Goal: Information Seeking & Learning: Find specific page/section

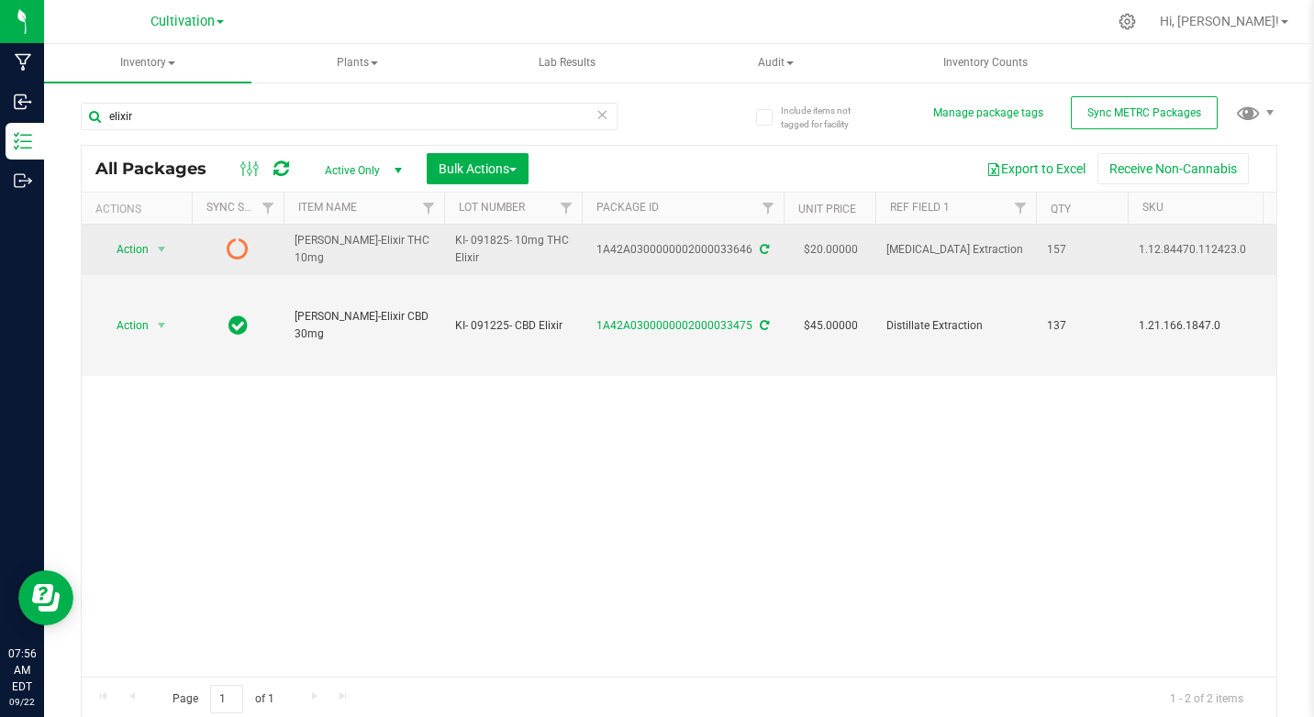
click at [383, 259] on td "[PERSON_NAME]-Elixir THC 10mg" at bounding box center [363, 250] width 161 height 50
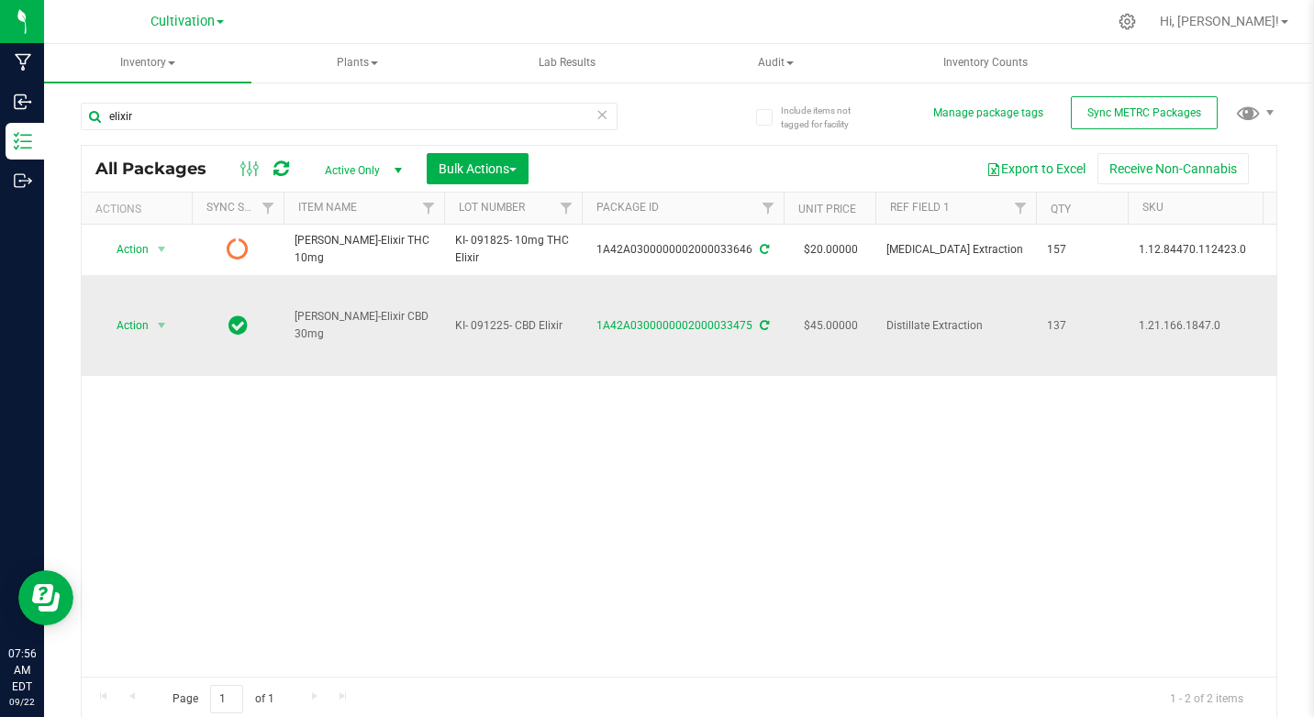
click at [307, 328] on span "[PERSON_NAME]-Elixir CBD 30mg" at bounding box center [363, 325] width 139 height 35
drag, startPoint x: 307, startPoint y: 328, endPoint x: 387, endPoint y: 396, distance: 105.4
click at [387, 396] on div "Action Action Edit attributes Global inventory Lock package Package audit log P…" at bounding box center [679, 451] width 1195 height 452
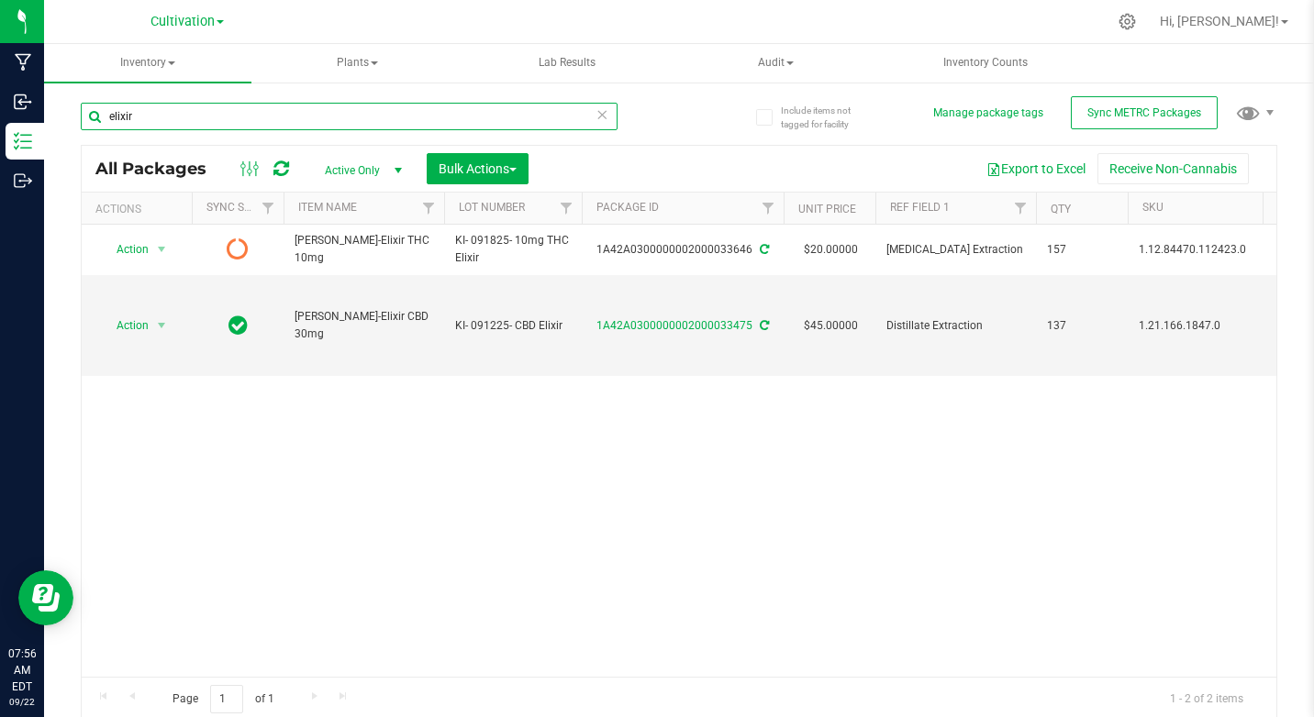
drag, startPoint x: 106, startPoint y: 122, endPoint x: 136, endPoint y: 118, distance: 29.6
click at [136, 118] on input "elixir" at bounding box center [349, 117] width 537 height 28
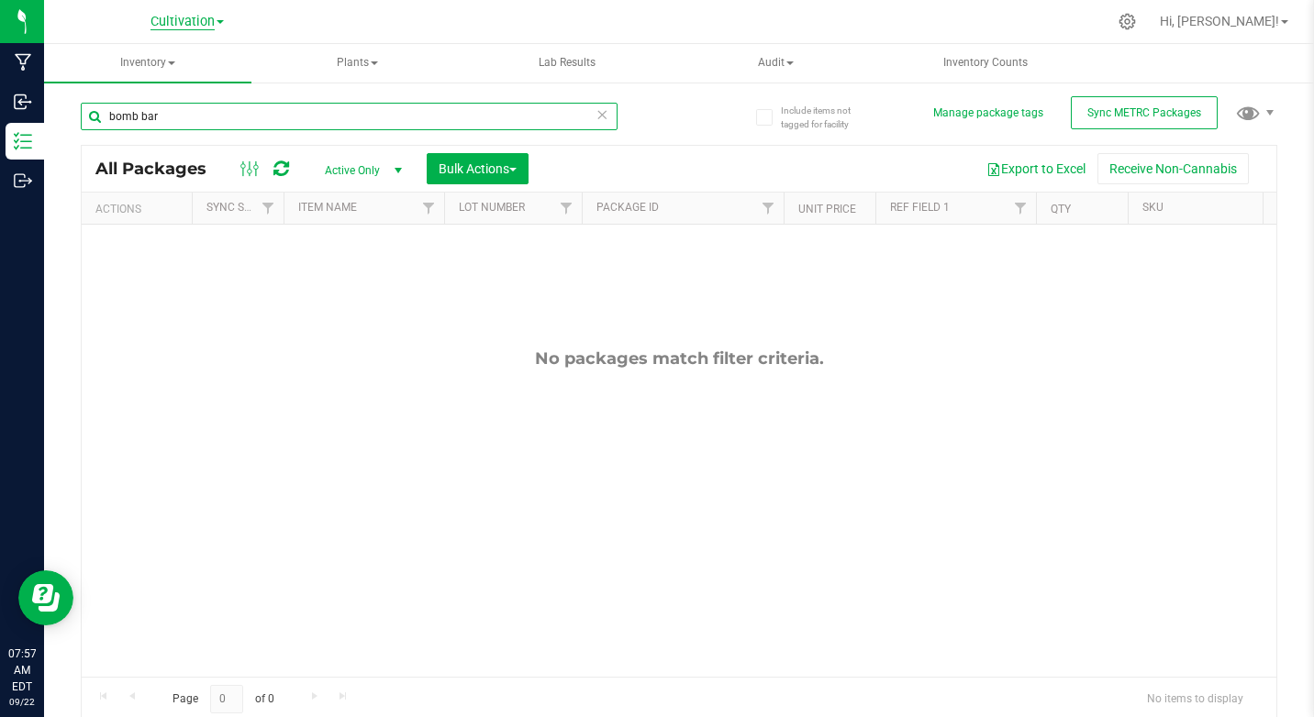
type input "bomb bar"
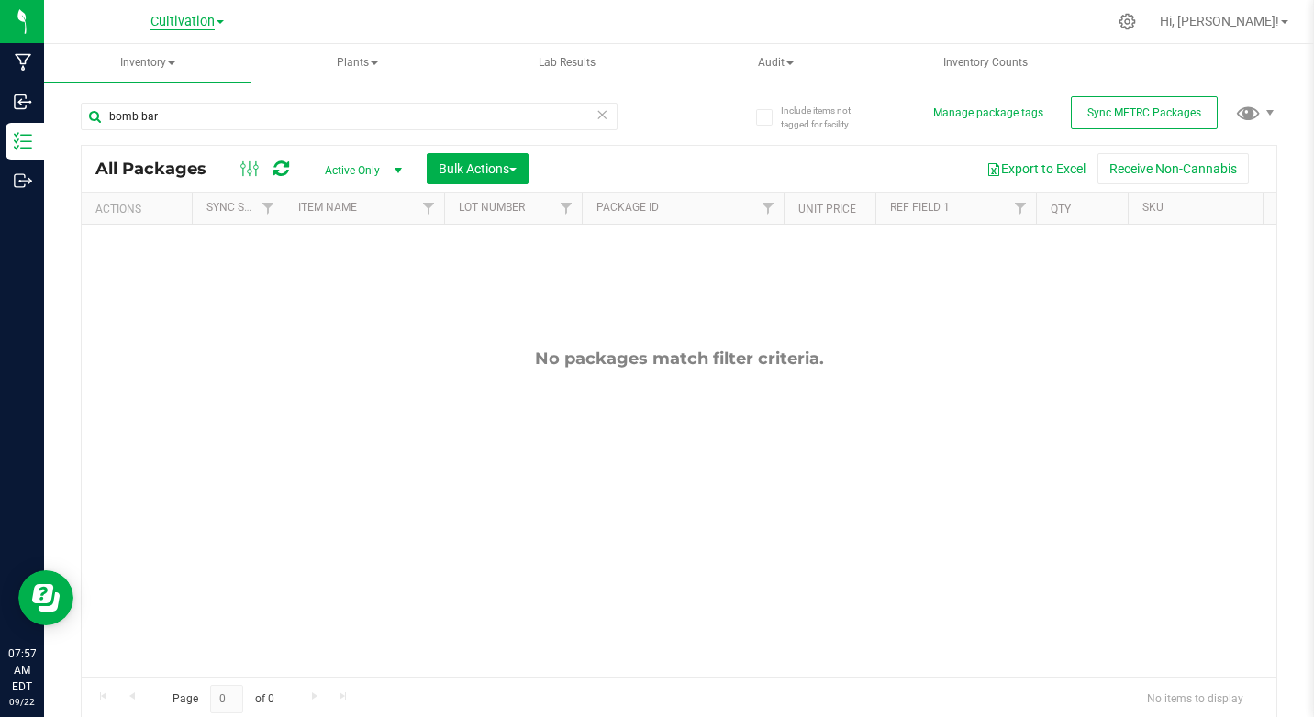
click at [200, 28] on span "Cultivation" at bounding box center [182, 22] width 64 height 17
click at [83, 116] on link "Retail" at bounding box center [187, 113] width 268 height 25
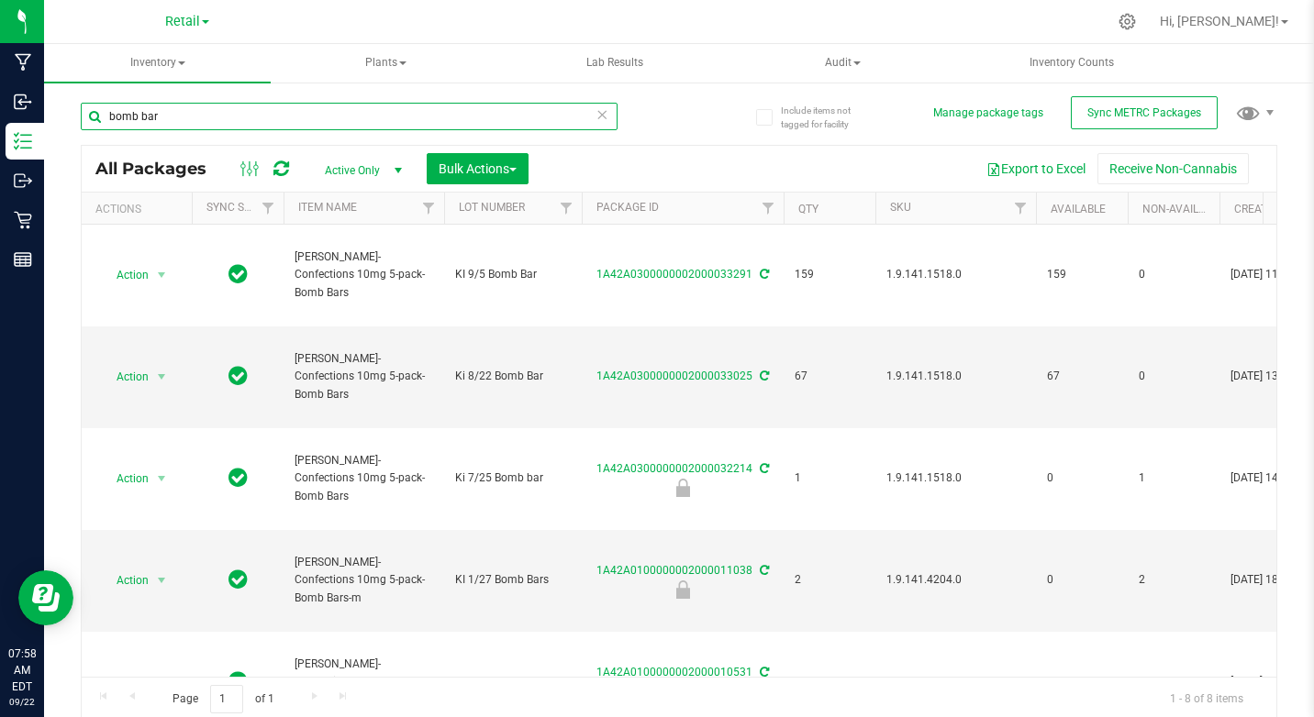
drag, startPoint x: 109, startPoint y: 119, endPoint x: 136, endPoint y: 121, distance: 26.7
click at [136, 121] on input "bomb bar" at bounding box center [349, 117] width 537 height 28
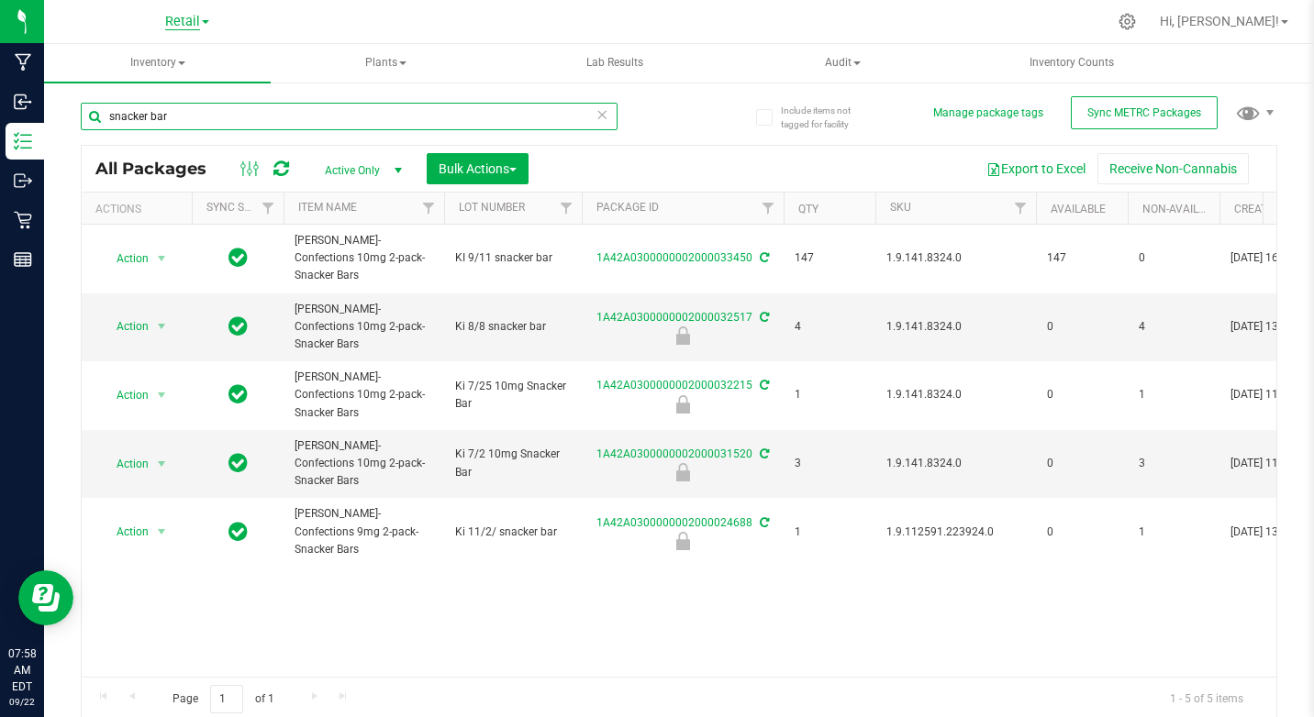
type input "snacker bar"
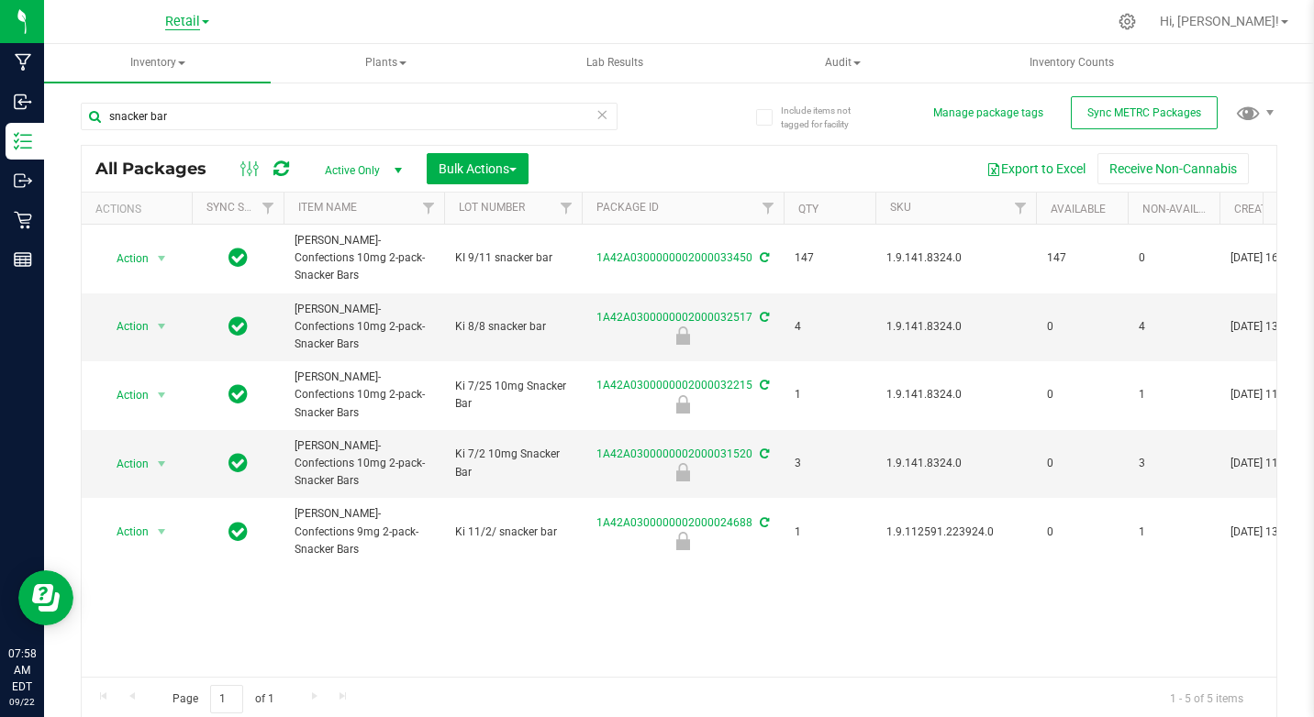
click at [188, 25] on span "Retail" at bounding box center [182, 22] width 35 height 17
click at [99, 68] on link "Cultivation" at bounding box center [187, 64] width 268 height 25
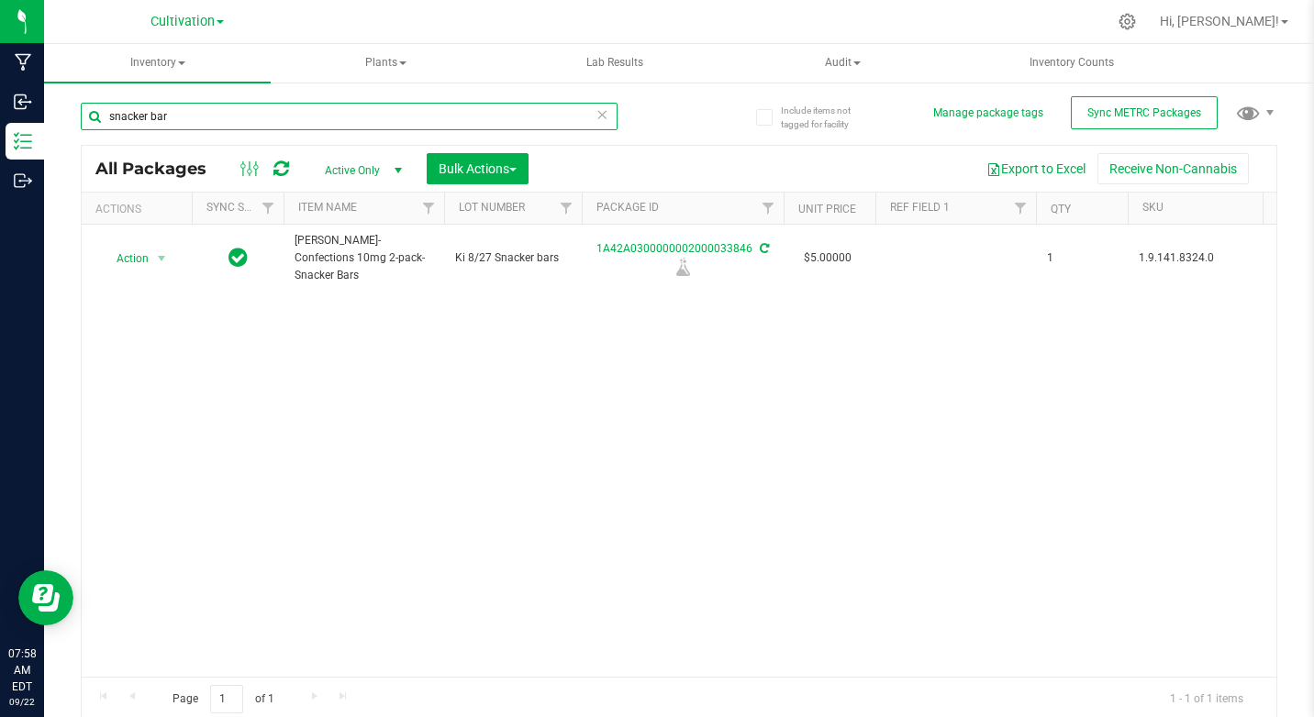
drag, startPoint x: 106, startPoint y: 117, endPoint x: 194, endPoint y: 117, distance: 88.1
click at [194, 117] on input "snacker bar" at bounding box center [349, 117] width 537 height 28
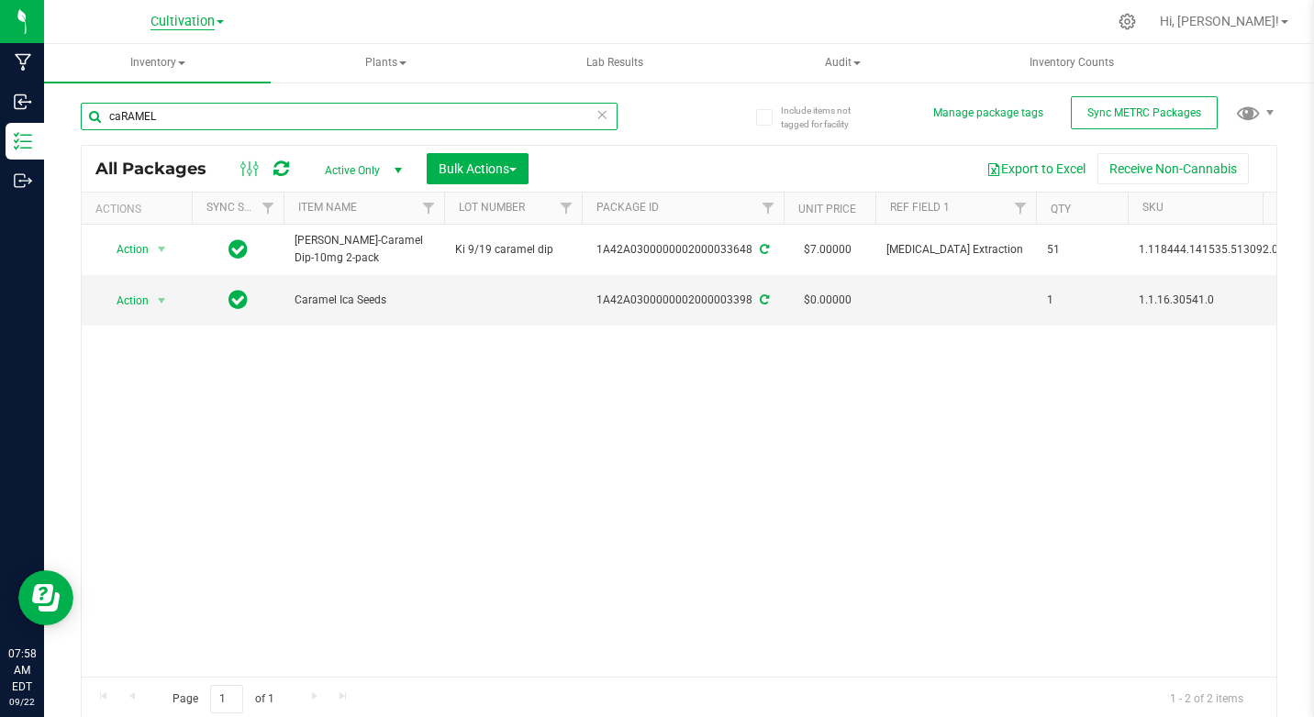
type input "caRAMEL"
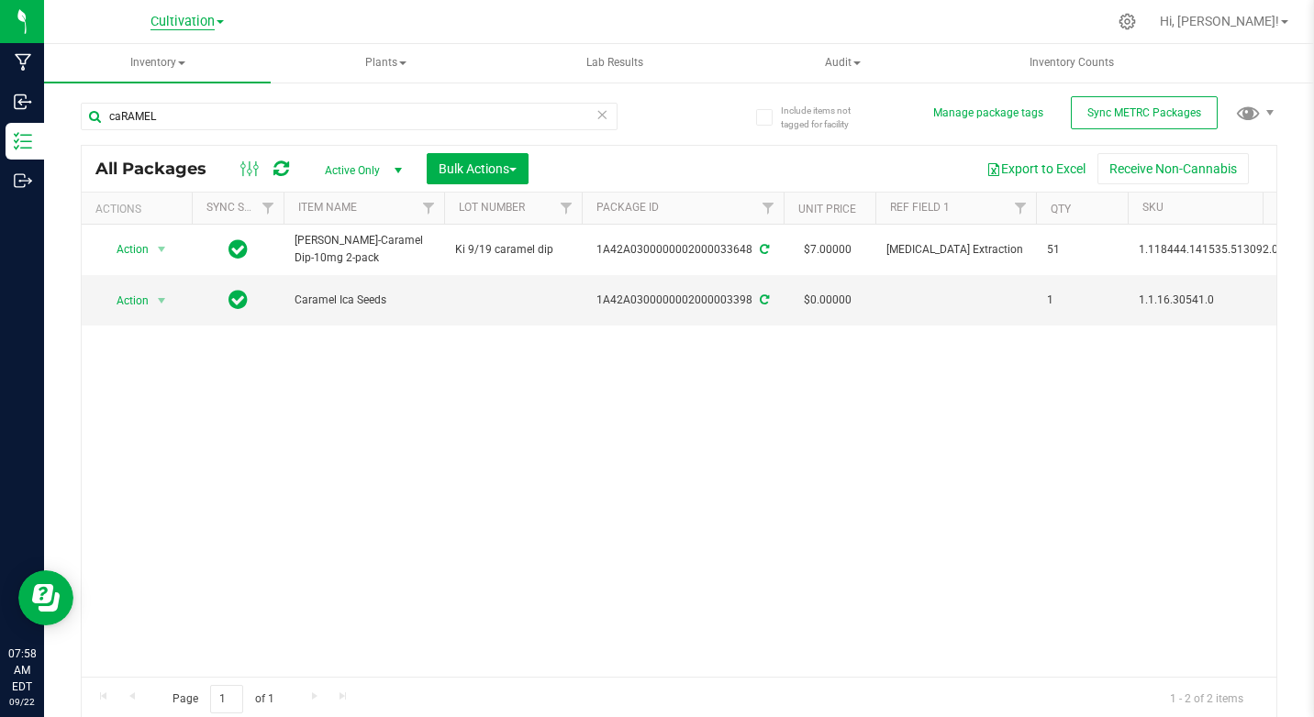
click at [161, 17] on span "Cultivation" at bounding box center [182, 22] width 64 height 17
click at [103, 112] on link "Retail" at bounding box center [187, 113] width 268 height 25
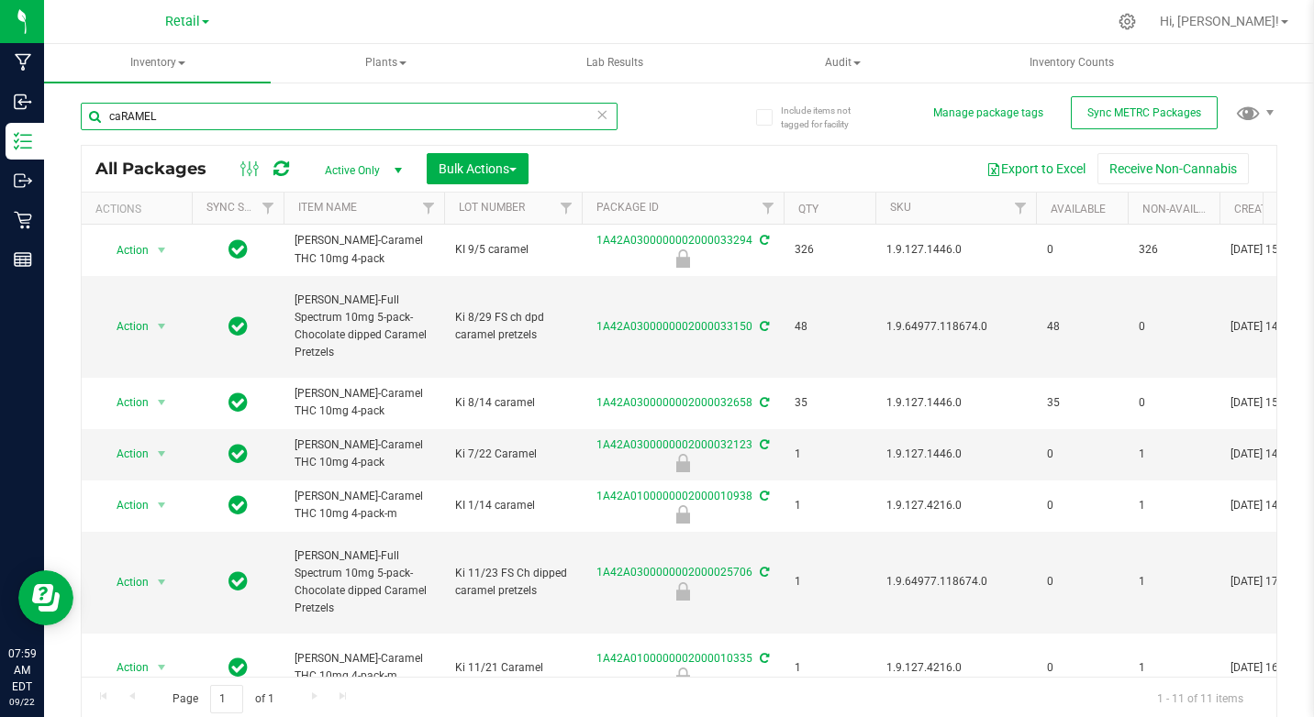
drag, startPoint x: 107, startPoint y: 115, endPoint x: 165, endPoint y: 115, distance: 57.8
click at [165, 115] on input "caRAMEL" at bounding box center [349, 117] width 537 height 28
type input "[GEOGRAPHIC_DATA]"
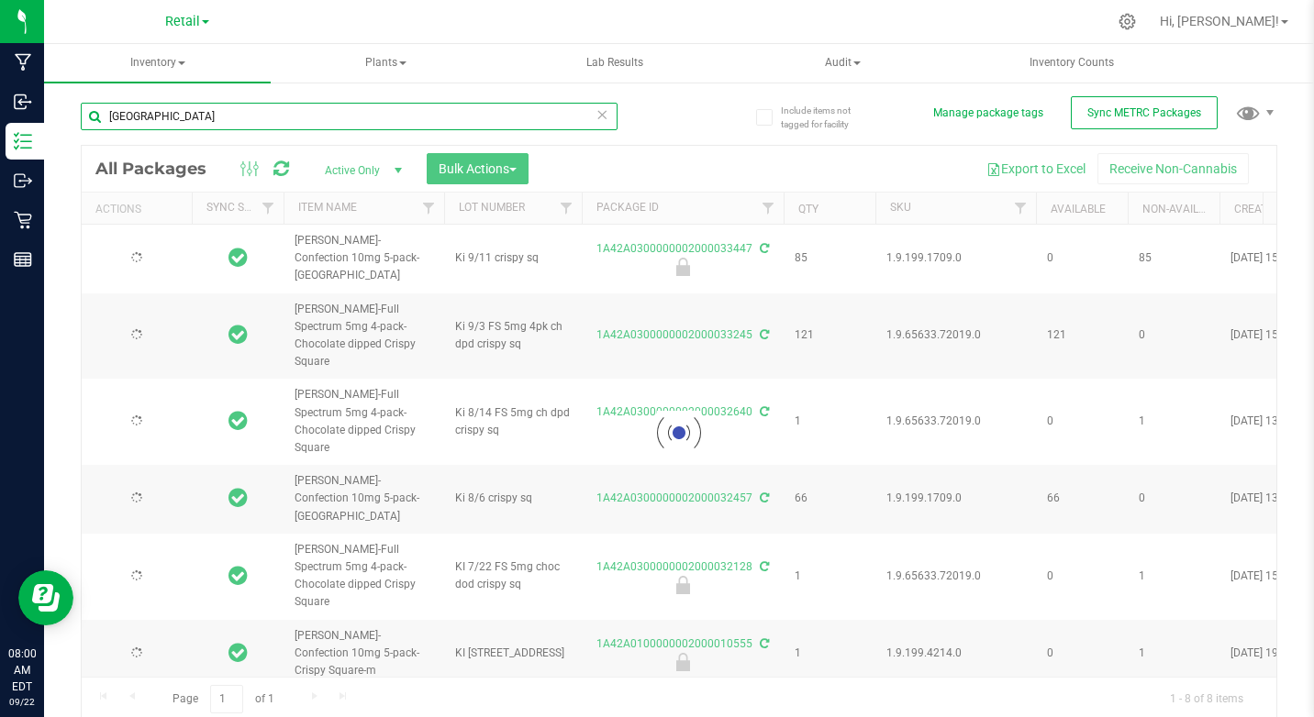
type input "[DATE]"
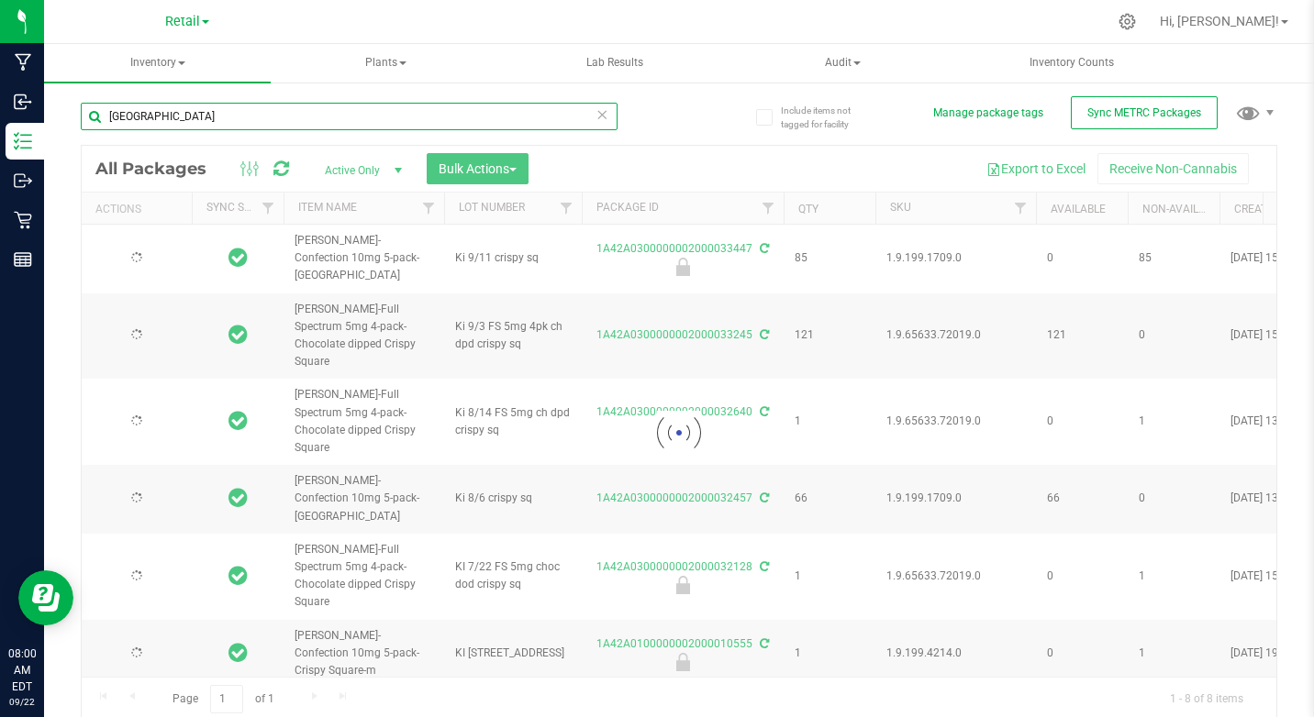
type input "[DATE]"
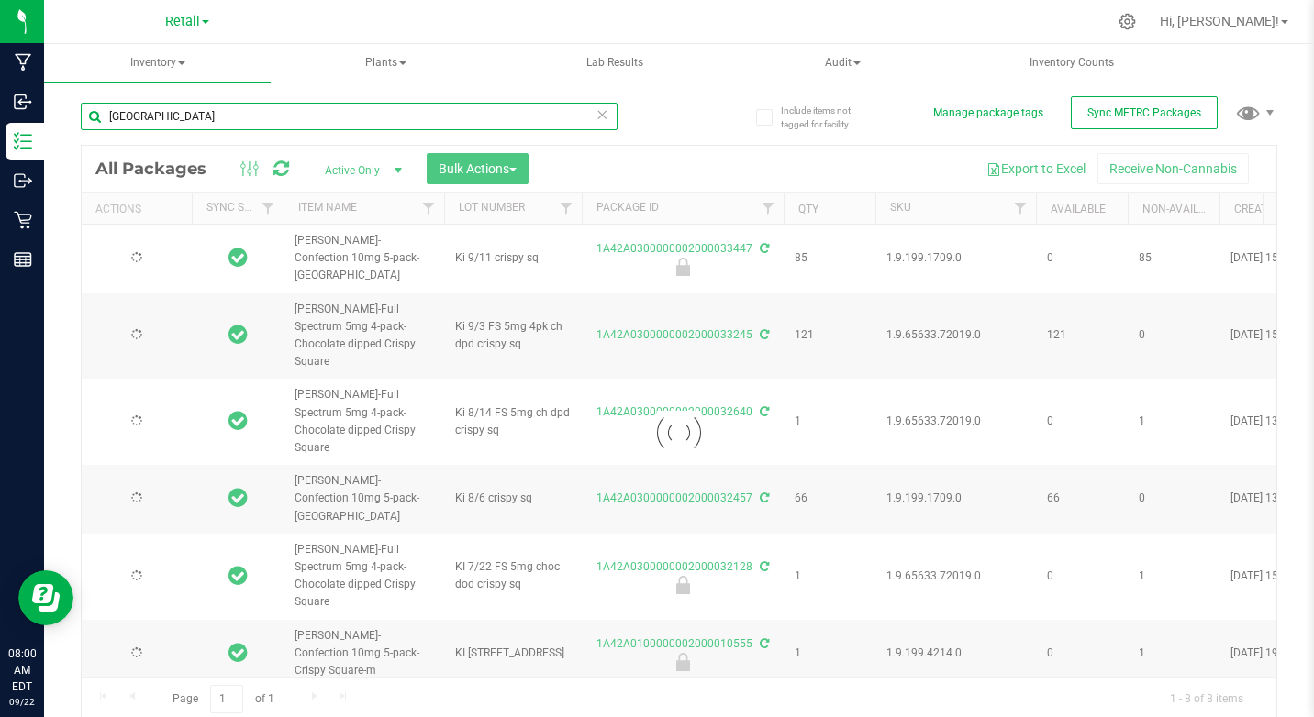
type input "[DATE]"
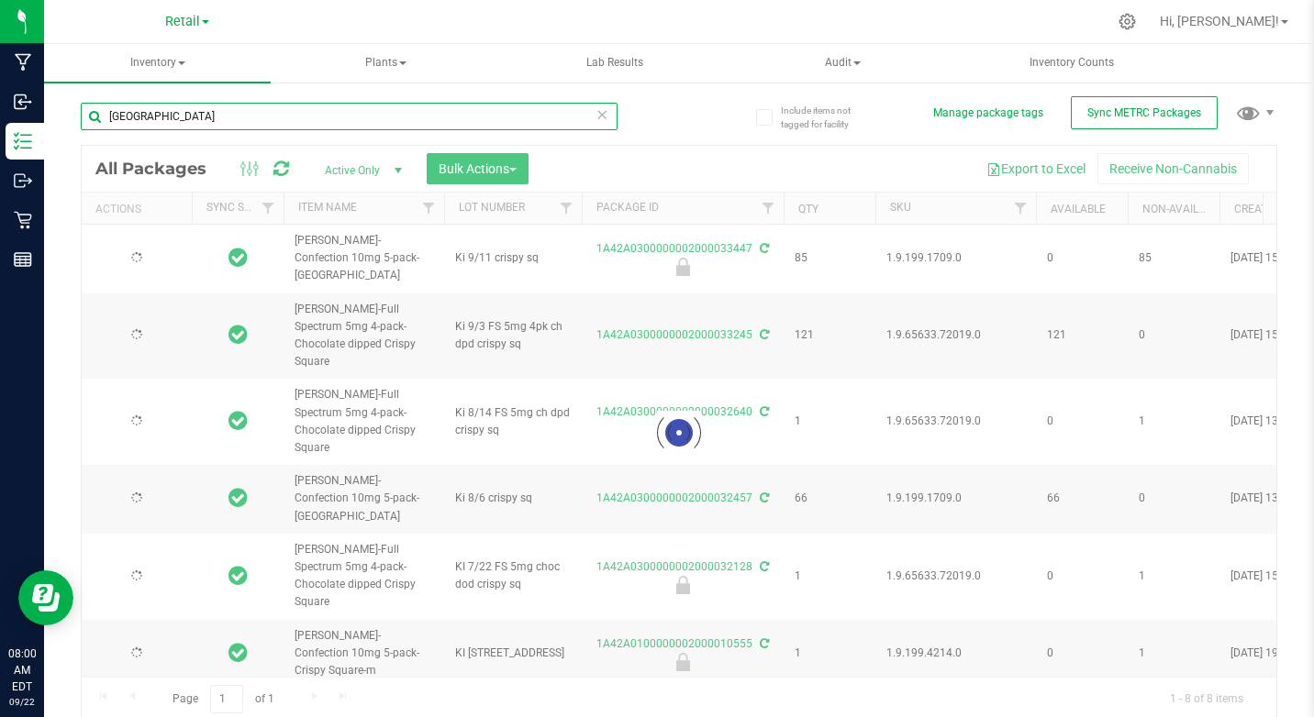
type input "[DATE]"
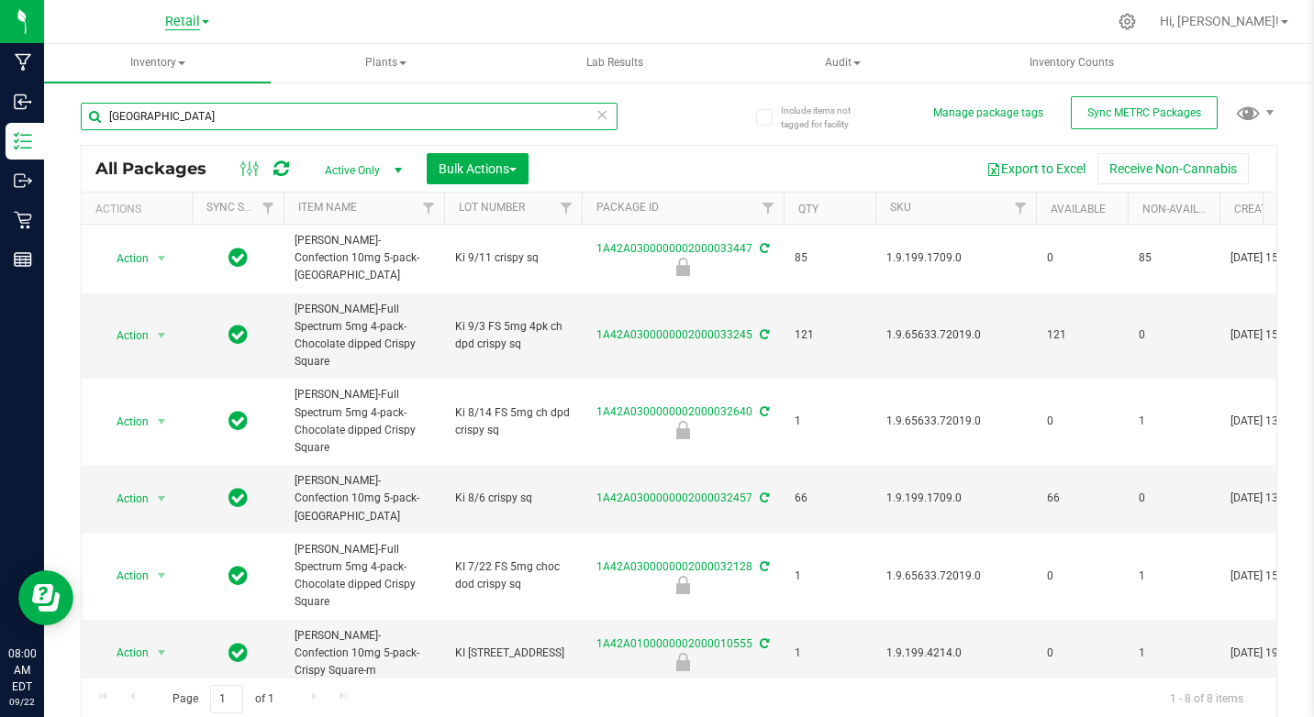
type input "[GEOGRAPHIC_DATA]"
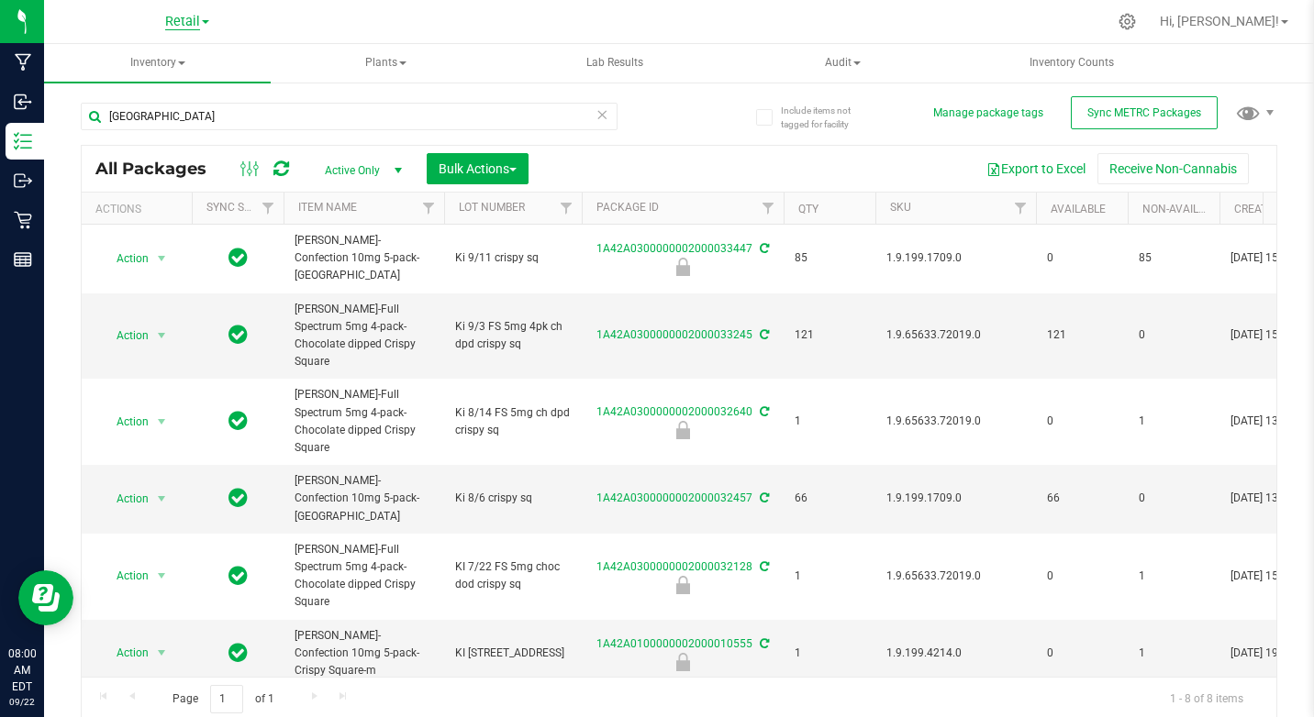
click at [169, 17] on span "Retail" at bounding box center [182, 22] width 35 height 17
click at [137, 66] on link "Cultivation" at bounding box center [187, 64] width 268 height 25
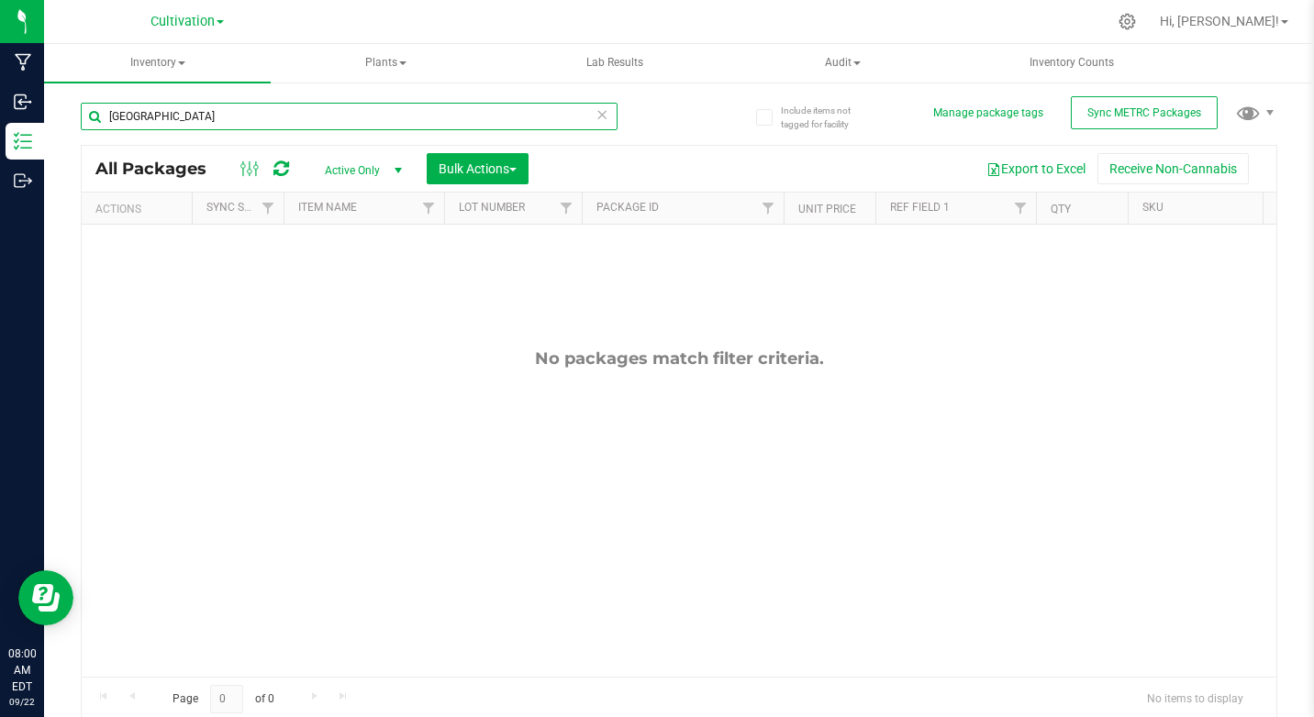
drag, startPoint x: 108, startPoint y: 118, endPoint x: 199, endPoint y: 128, distance: 91.3
click at [199, 128] on input "[GEOGRAPHIC_DATA]" at bounding box center [349, 117] width 537 height 28
type input "coconut mac"
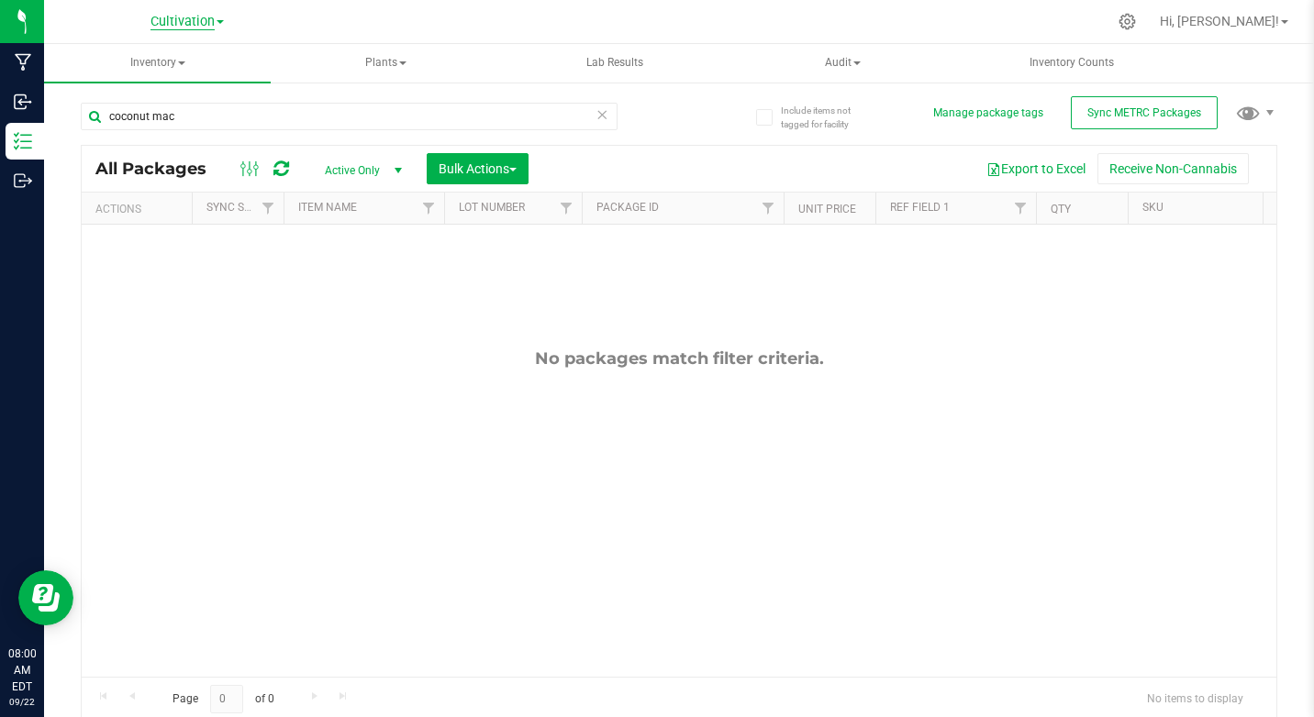
click at [168, 17] on span "Cultivation" at bounding box center [182, 22] width 64 height 17
click at [106, 110] on link "Retail" at bounding box center [187, 113] width 268 height 25
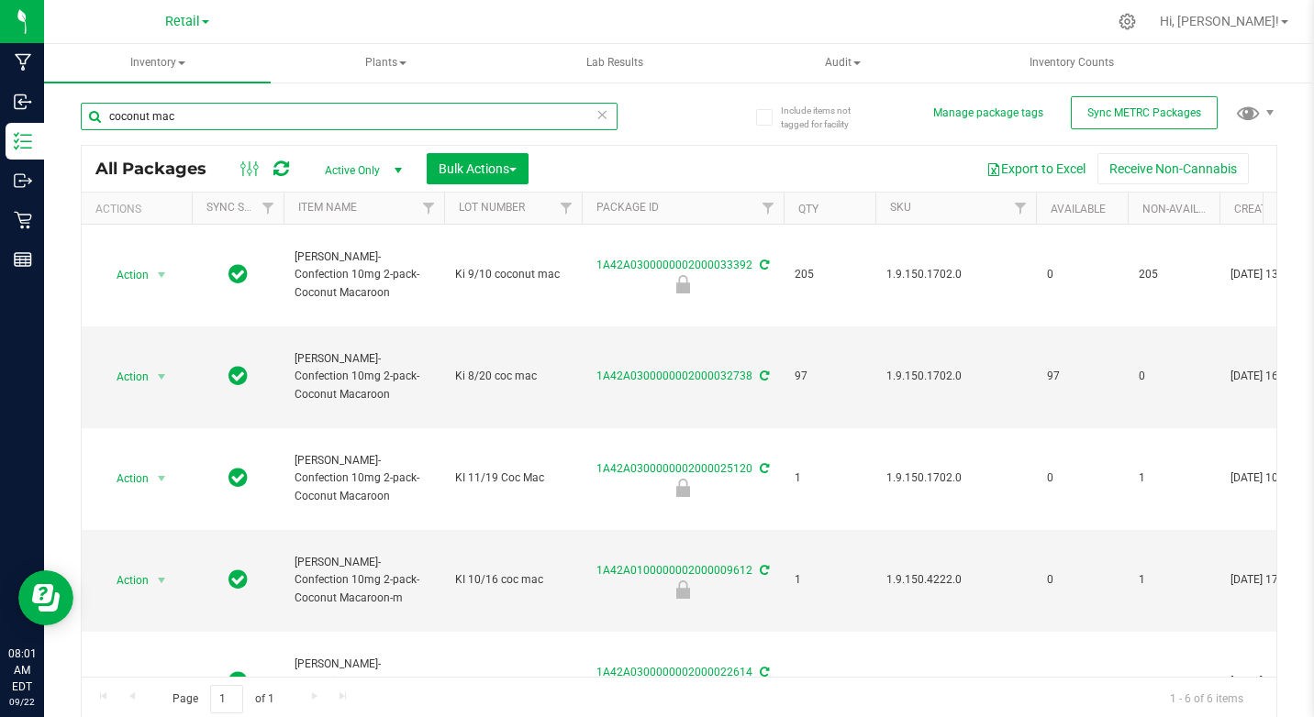
drag, startPoint x: 107, startPoint y: 115, endPoint x: 187, endPoint y: 119, distance: 79.9
click at [187, 119] on input "coconut mac" at bounding box center [349, 117] width 537 height 28
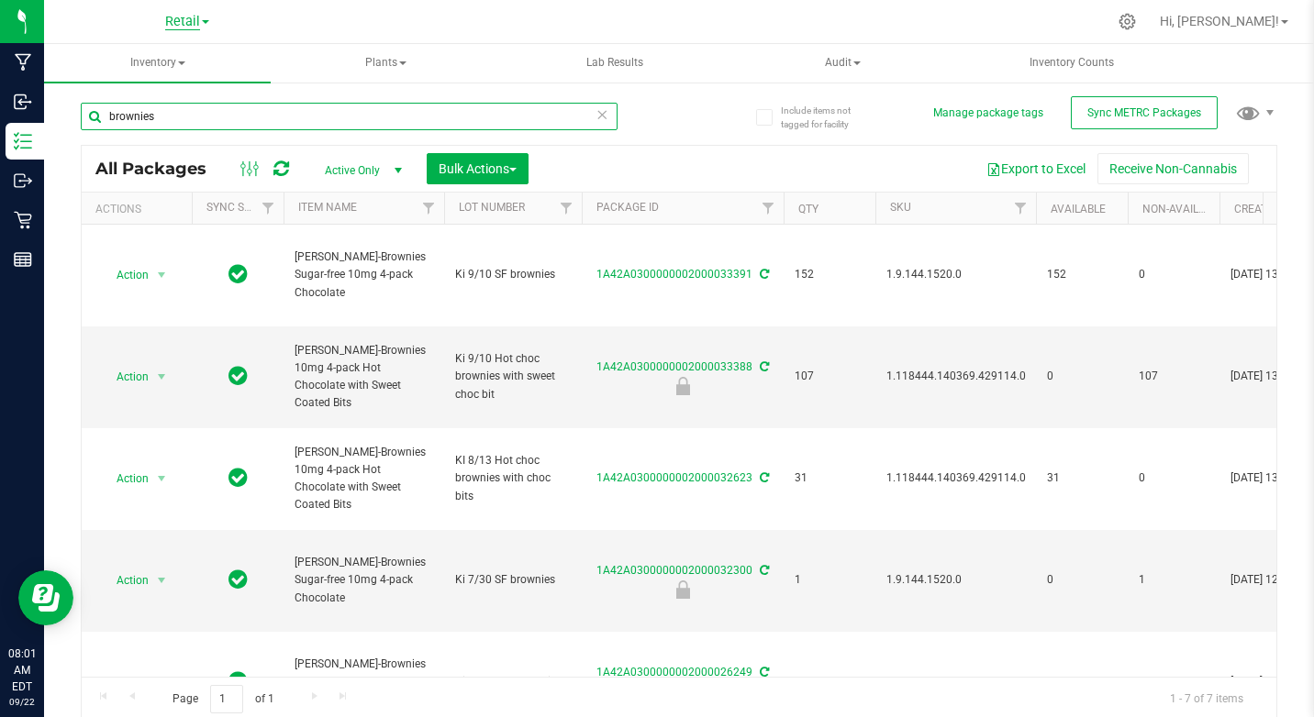
type input "brownies"
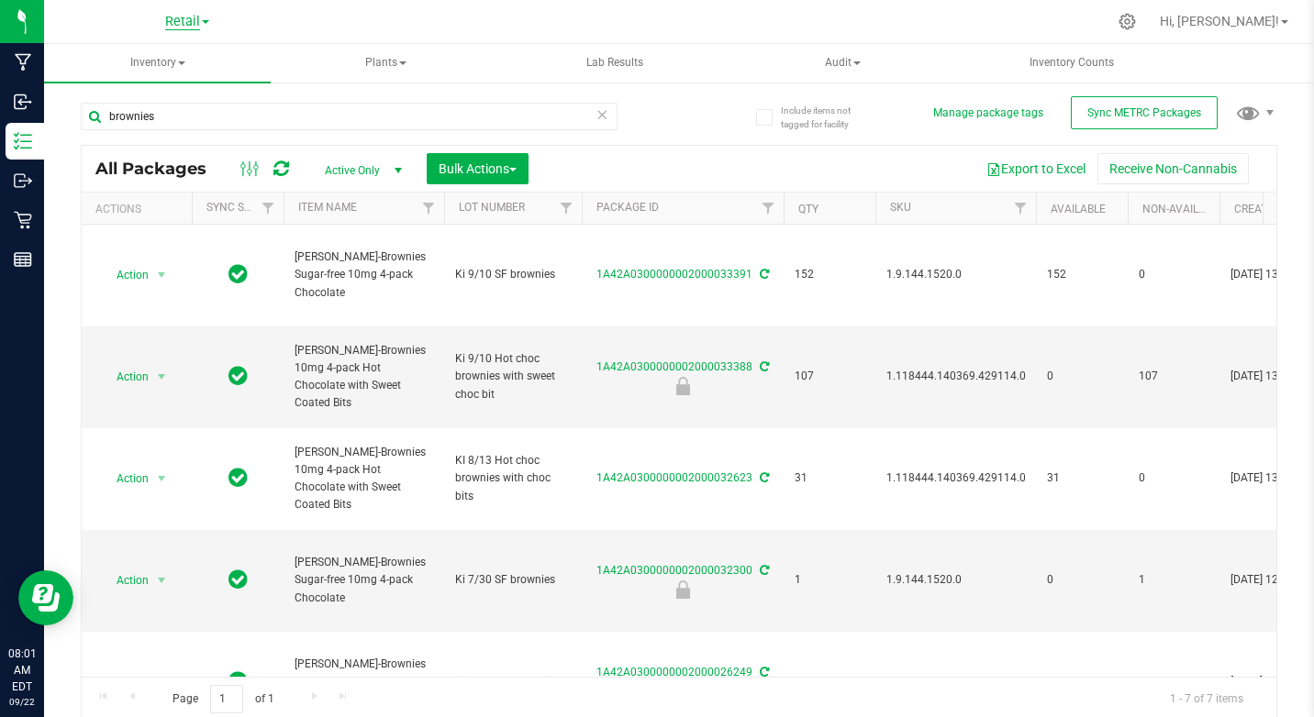
click at [184, 17] on span "Retail" at bounding box center [182, 22] width 35 height 17
click at [107, 54] on link "Cultivation" at bounding box center [187, 64] width 268 height 25
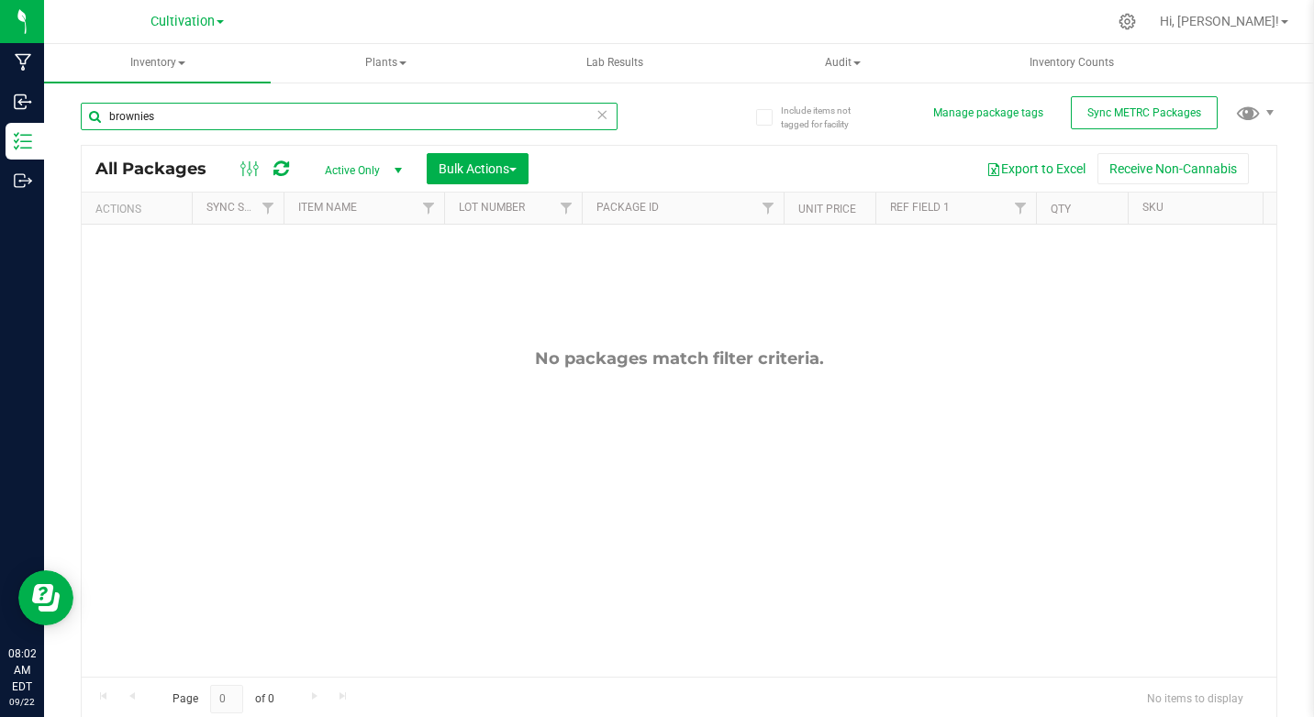
drag, startPoint x: 106, startPoint y: 120, endPoint x: 189, endPoint y: 127, distance: 82.8
click at [189, 127] on input "brownies" at bounding box center [349, 117] width 537 height 28
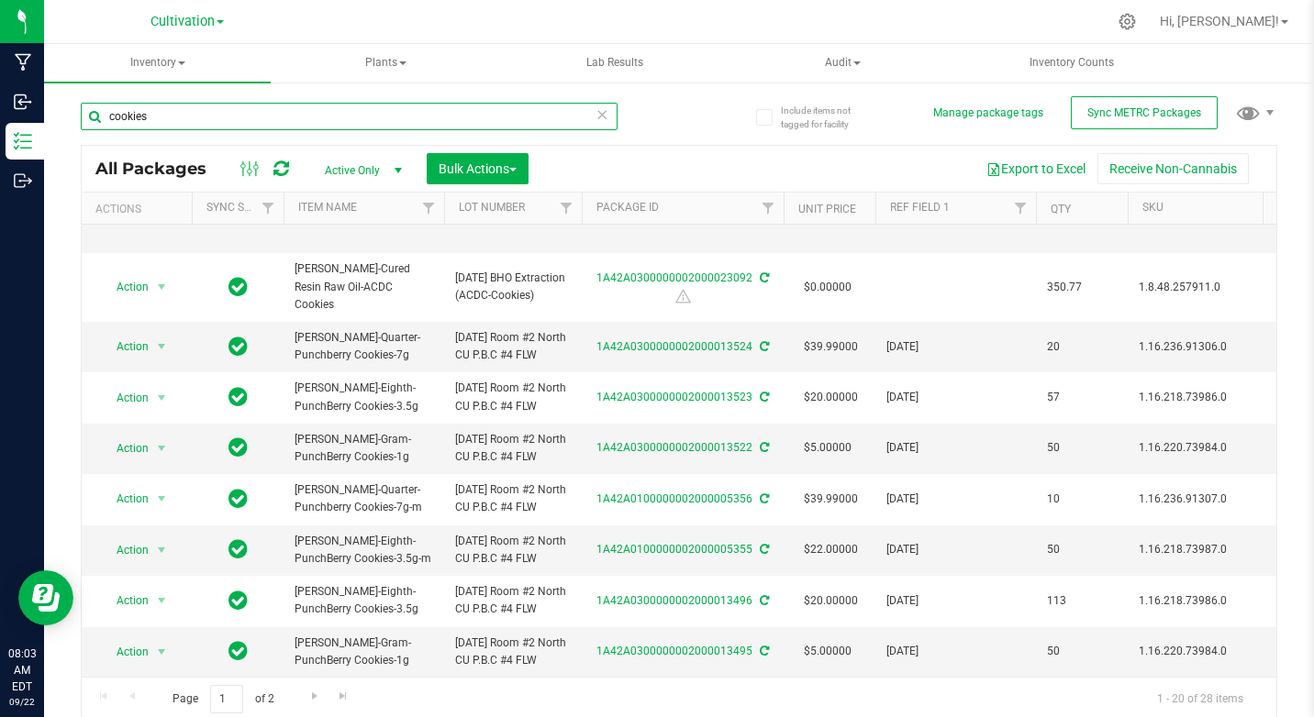
scroll to position [1009, 0]
type input "cookies"
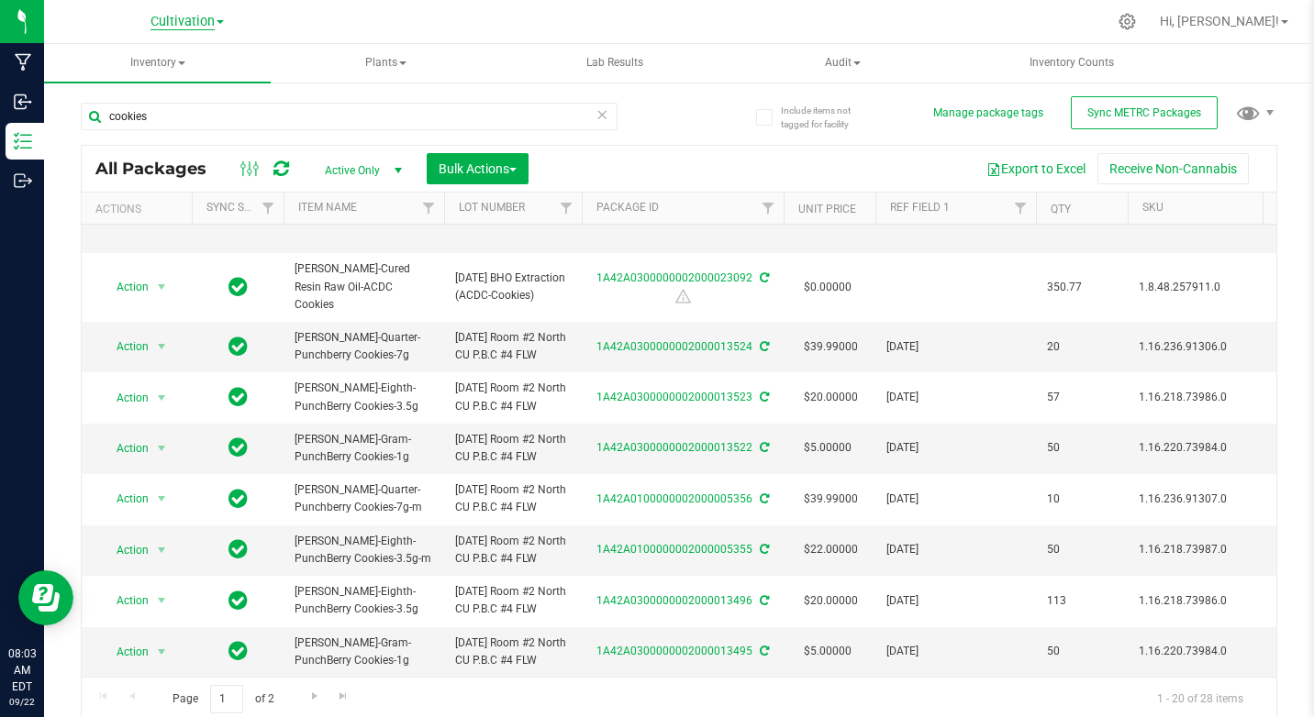
click at [167, 26] on span "Cultivation" at bounding box center [182, 22] width 64 height 17
click at [309, 701] on span "Go to the next page" at bounding box center [314, 696] width 15 height 15
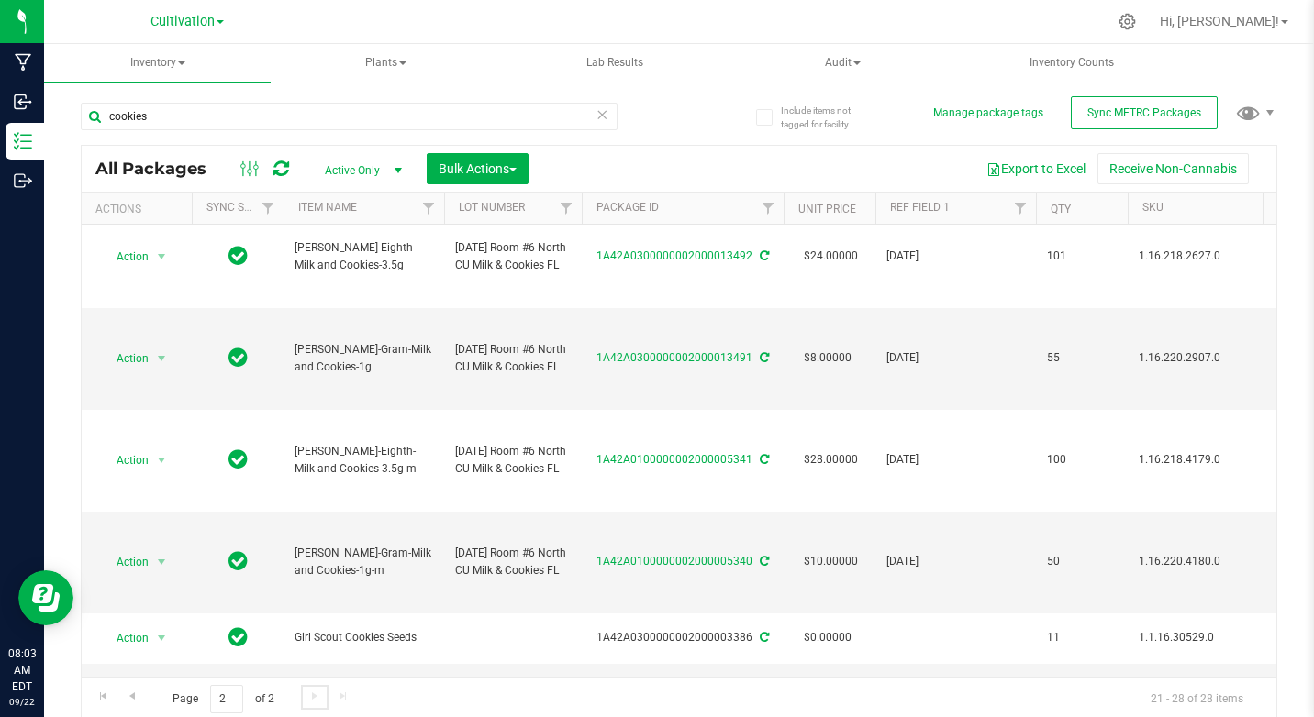
scroll to position [172, 0]
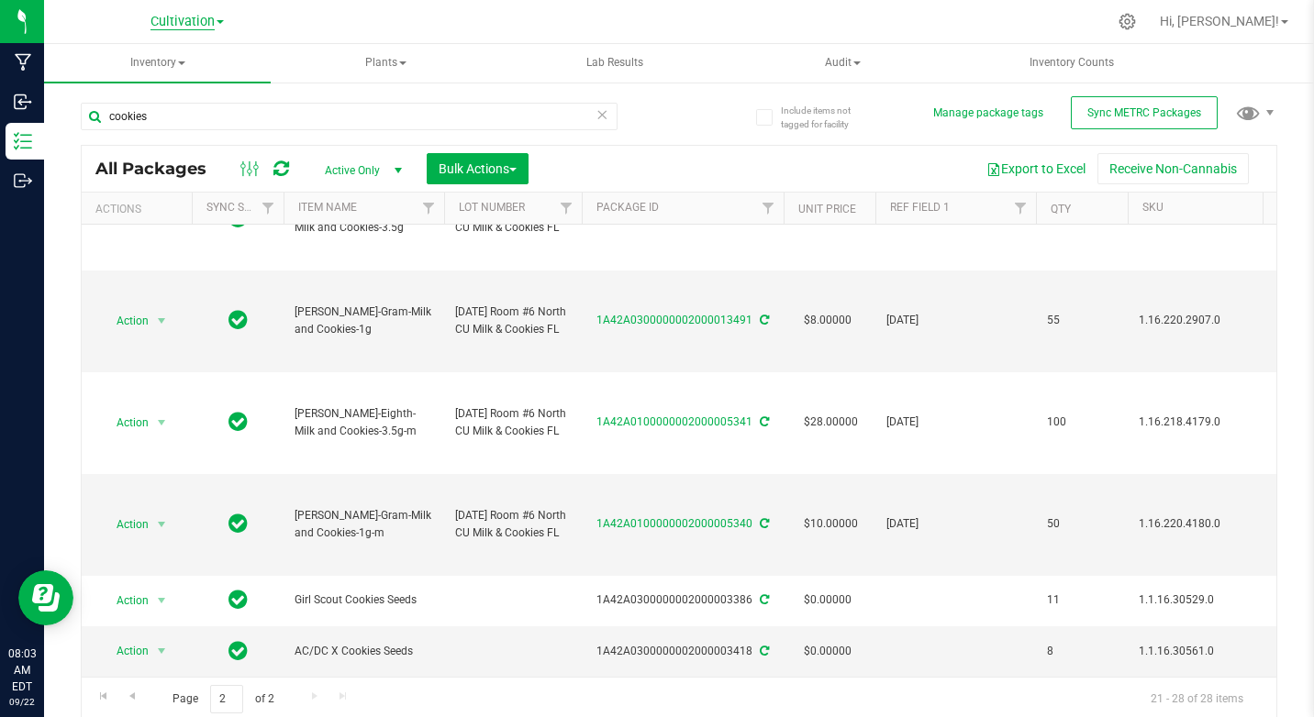
click at [172, 25] on span "Cultivation" at bounding box center [182, 22] width 64 height 17
click at [113, 106] on link "Retail" at bounding box center [187, 113] width 268 height 25
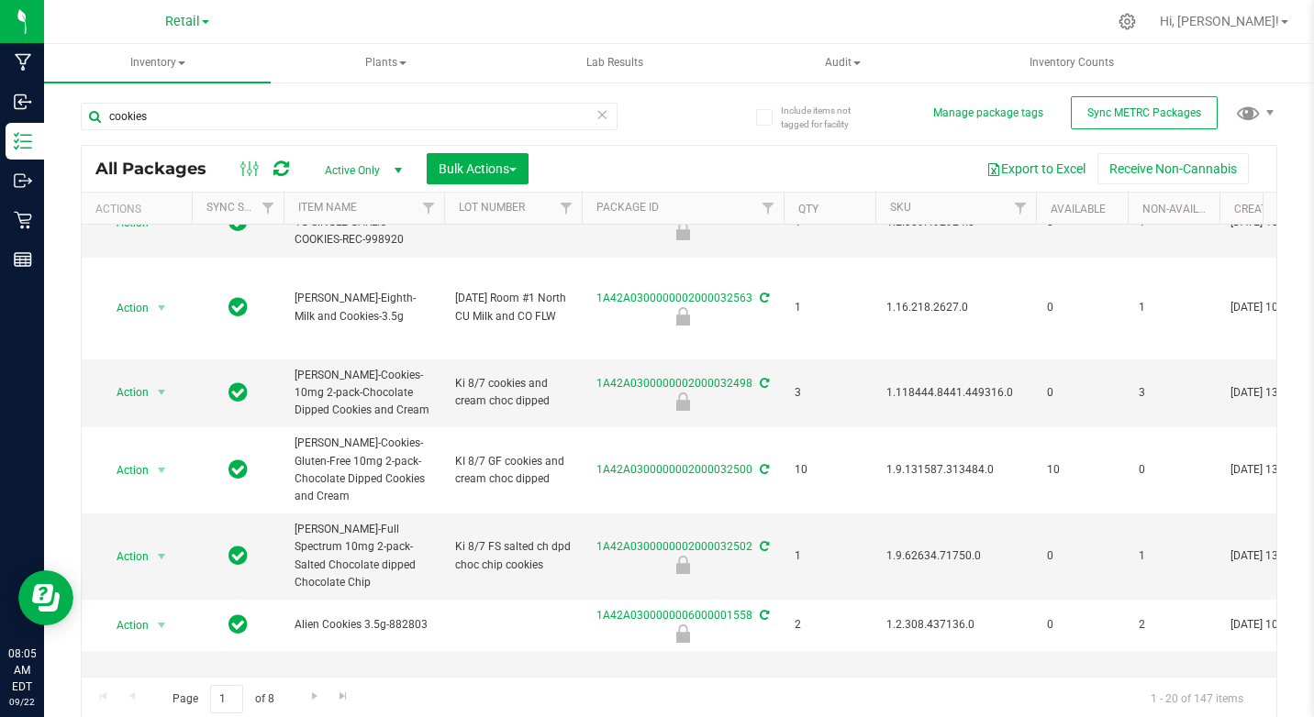
scroll to position [1217, 0]
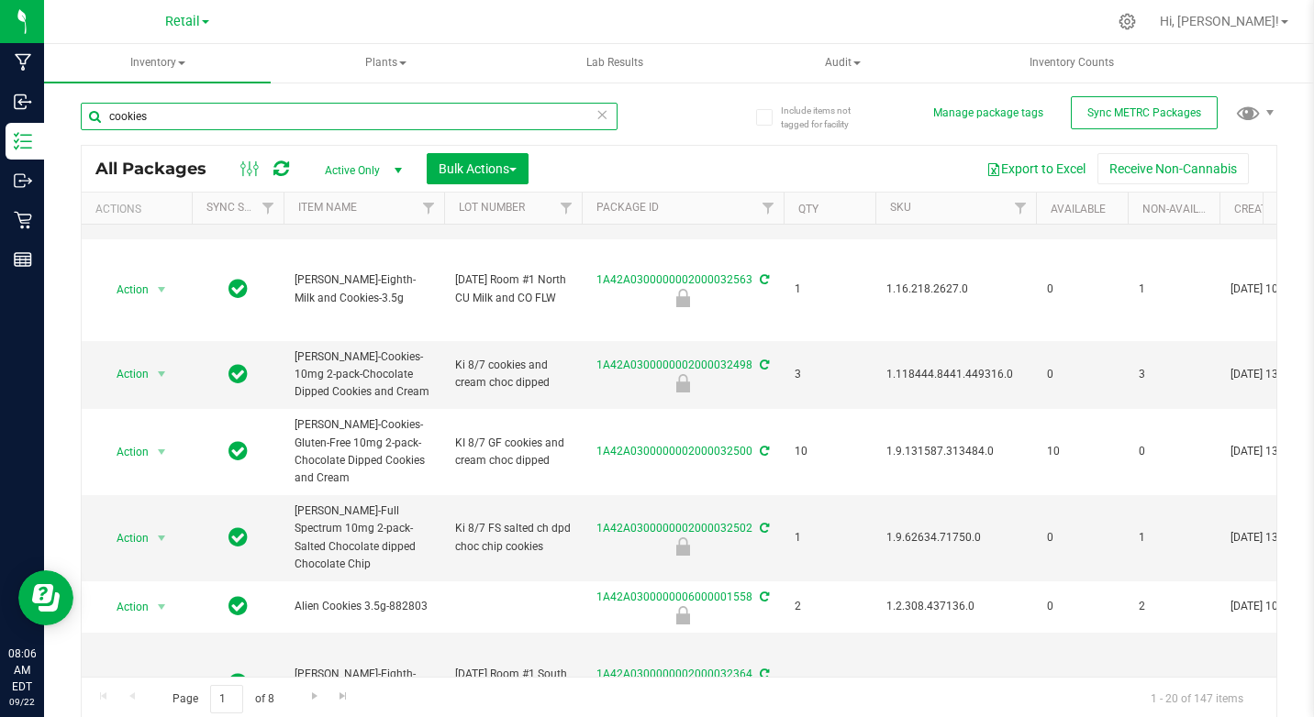
drag, startPoint x: 104, startPoint y: 120, endPoint x: 167, endPoint y: 129, distance: 64.0
click at [167, 129] on input "cookies" at bounding box center [349, 117] width 537 height 28
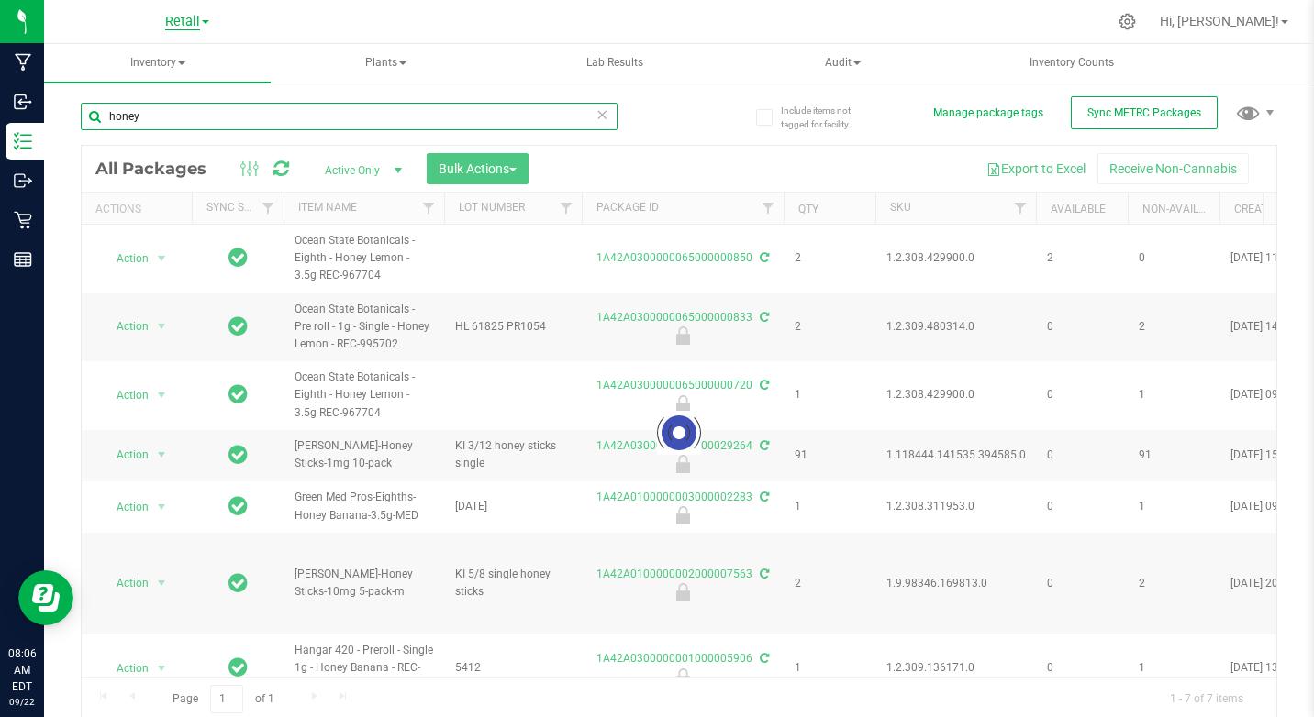
type input "honey"
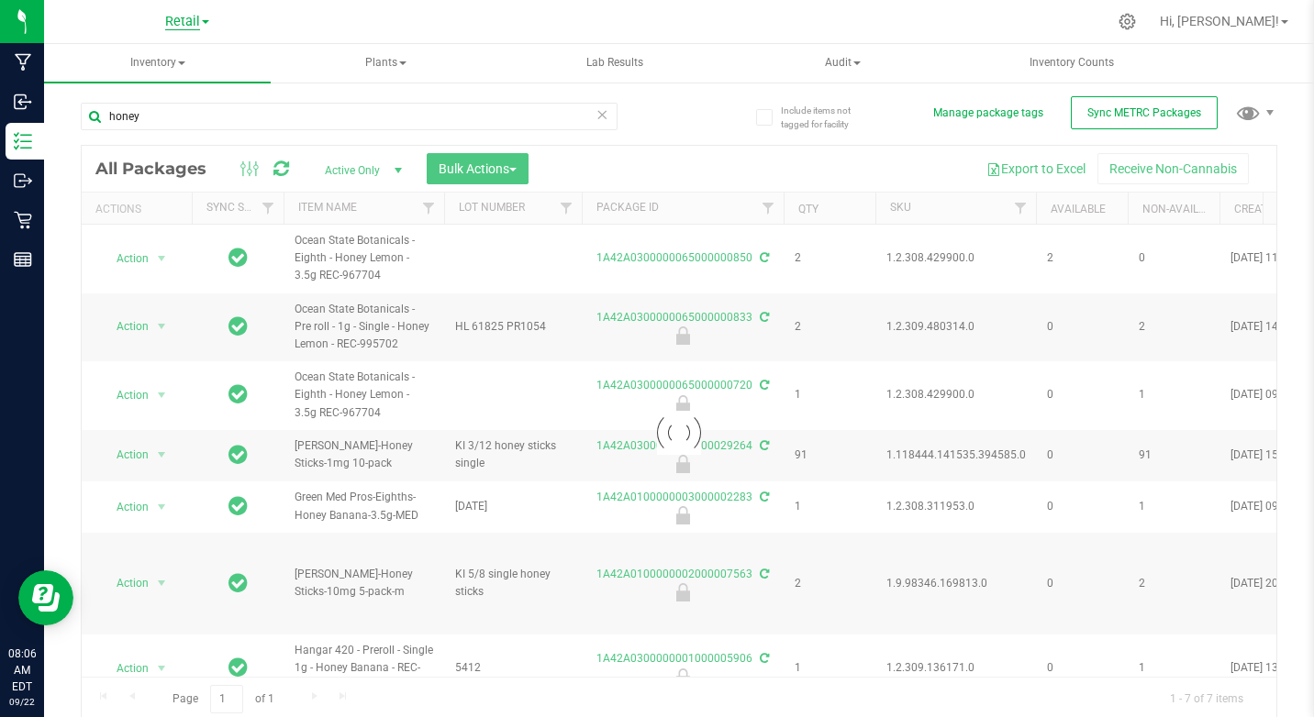
click at [190, 17] on span "Retail" at bounding box center [182, 22] width 35 height 17
click at [129, 65] on link "Cultivation" at bounding box center [187, 64] width 268 height 25
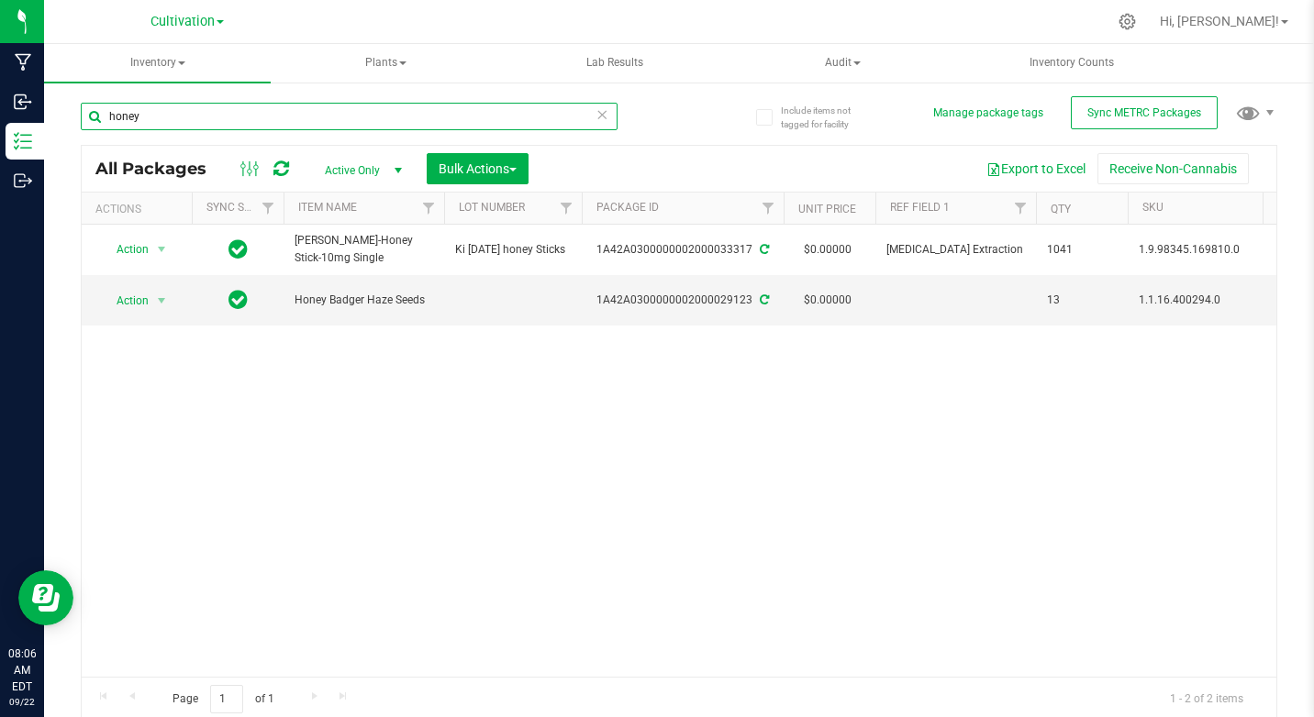
drag, startPoint x: 106, startPoint y: 114, endPoint x: 164, endPoint y: 116, distance: 57.8
click at [164, 116] on input "honey" at bounding box center [349, 117] width 537 height 28
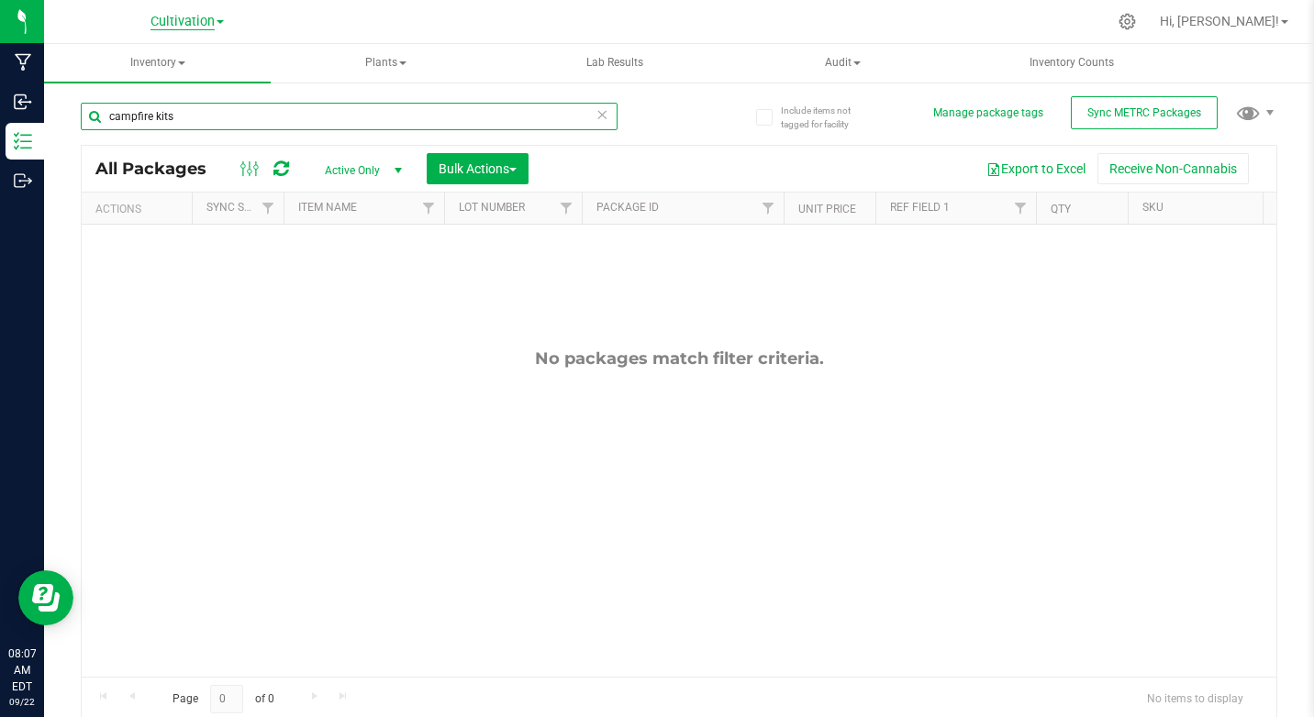
type input "campfire kits"
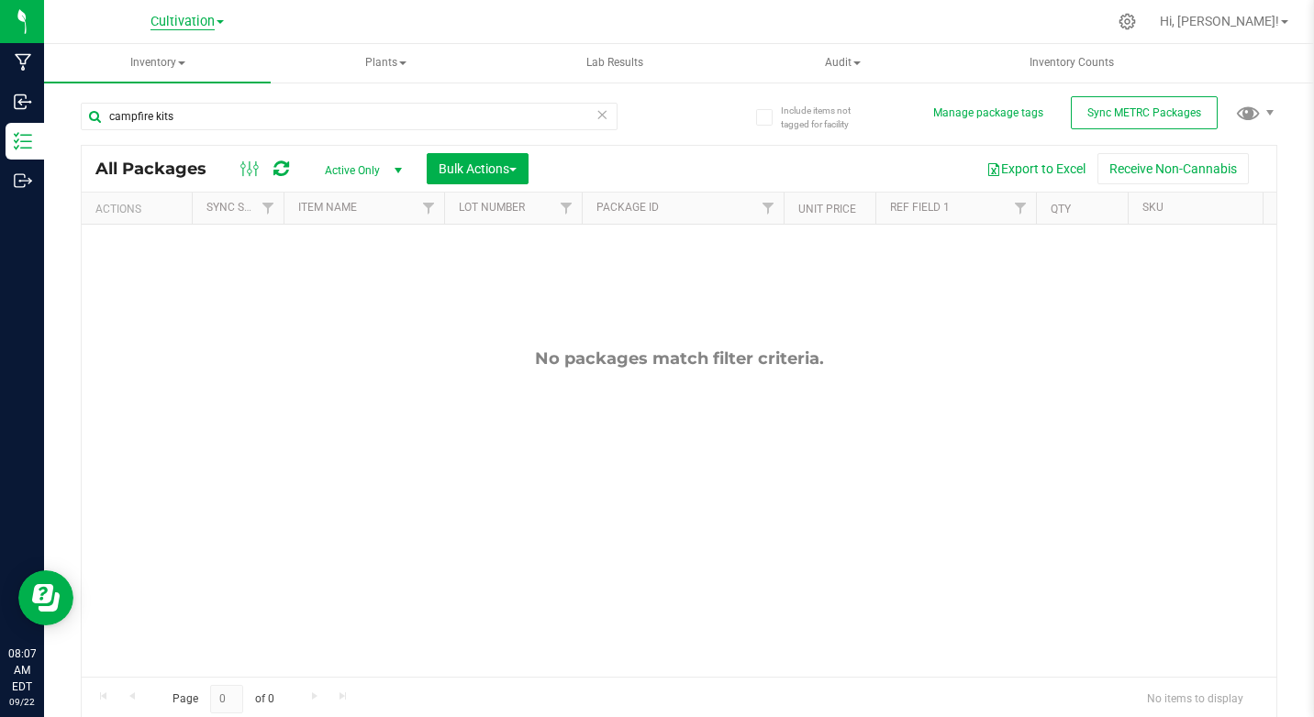
click at [188, 14] on span "Cultivation" at bounding box center [182, 22] width 64 height 17
click at [106, 111] on link "Retail" at bounding box center [187, 113] width 268 height 25
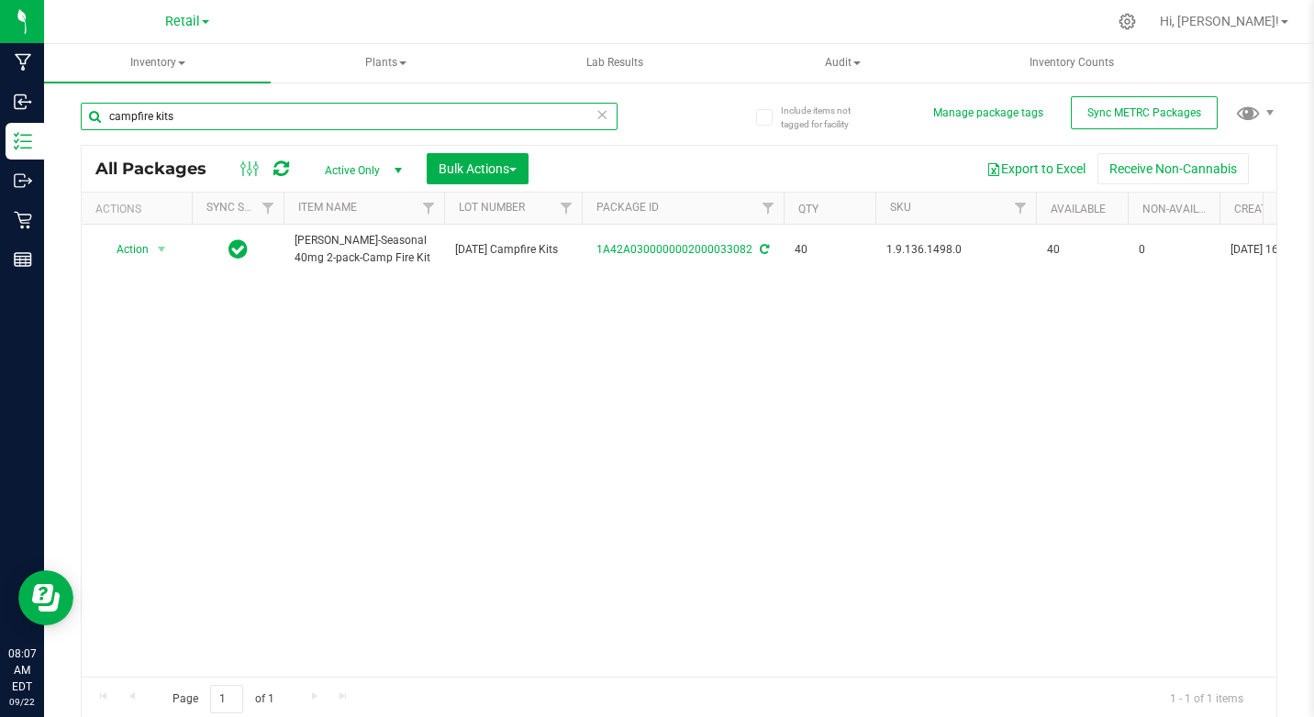
drag, startPoint x: 110, startPoint y: 119, endPoint x: 279, endPoint y: 128, distance: 169.1
click at [279, 128] on input "campfire kits" at bounding box center [349, 117] width 537 height 28
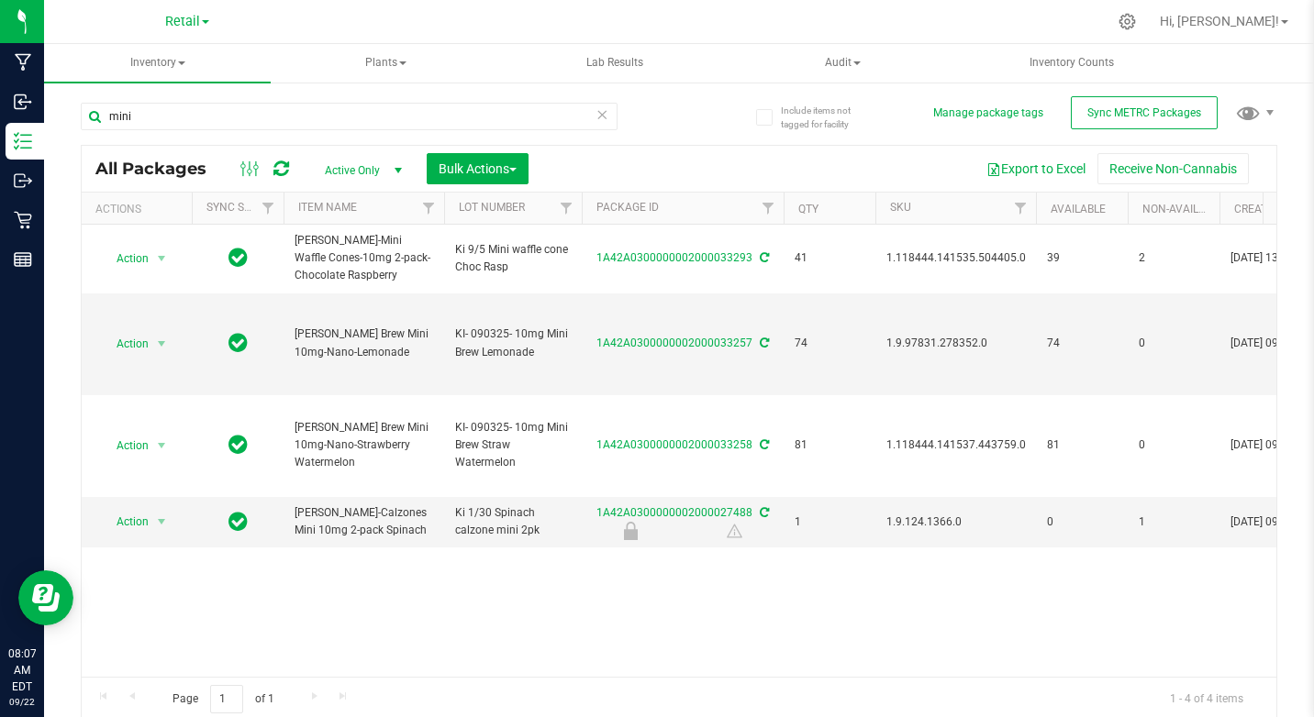
click at [190, 662] on div "Action Action Adjust qty Create package Edit attributes Global inventory Locate…" at bounding box center [679, 451] width 1195 height 452
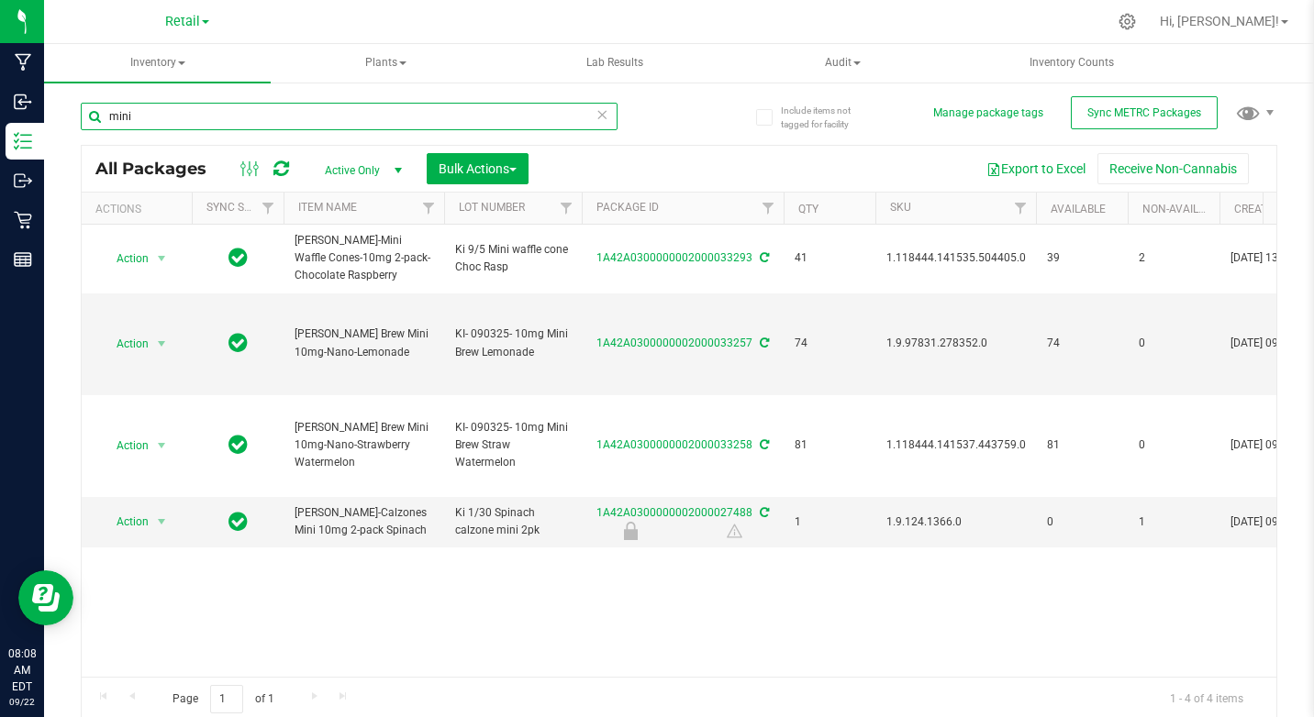
drag, startPoint x: 105, startPoint y: 114, endPoint x: 144, endPoint y: 114, distance: 39.5
click at [144, 114] on input "mini" at bounding box center [349, 117] width 537 height 28
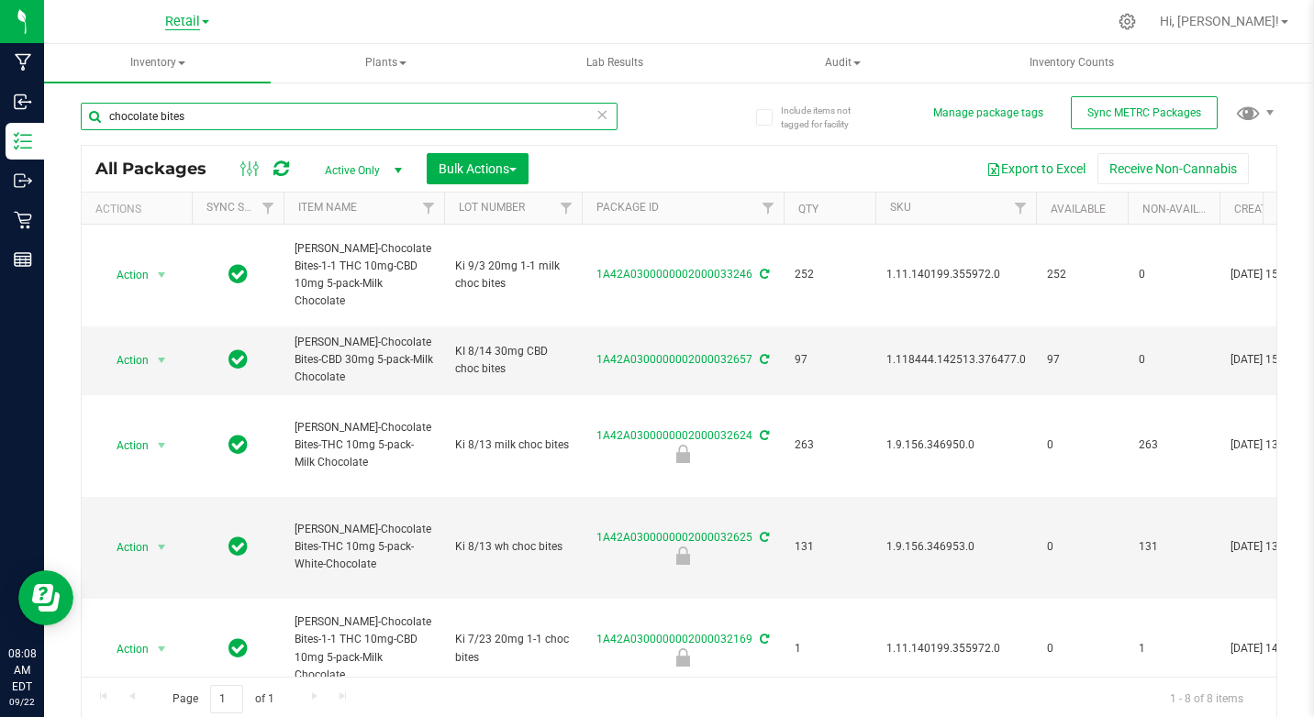
type input "chocolate bites"
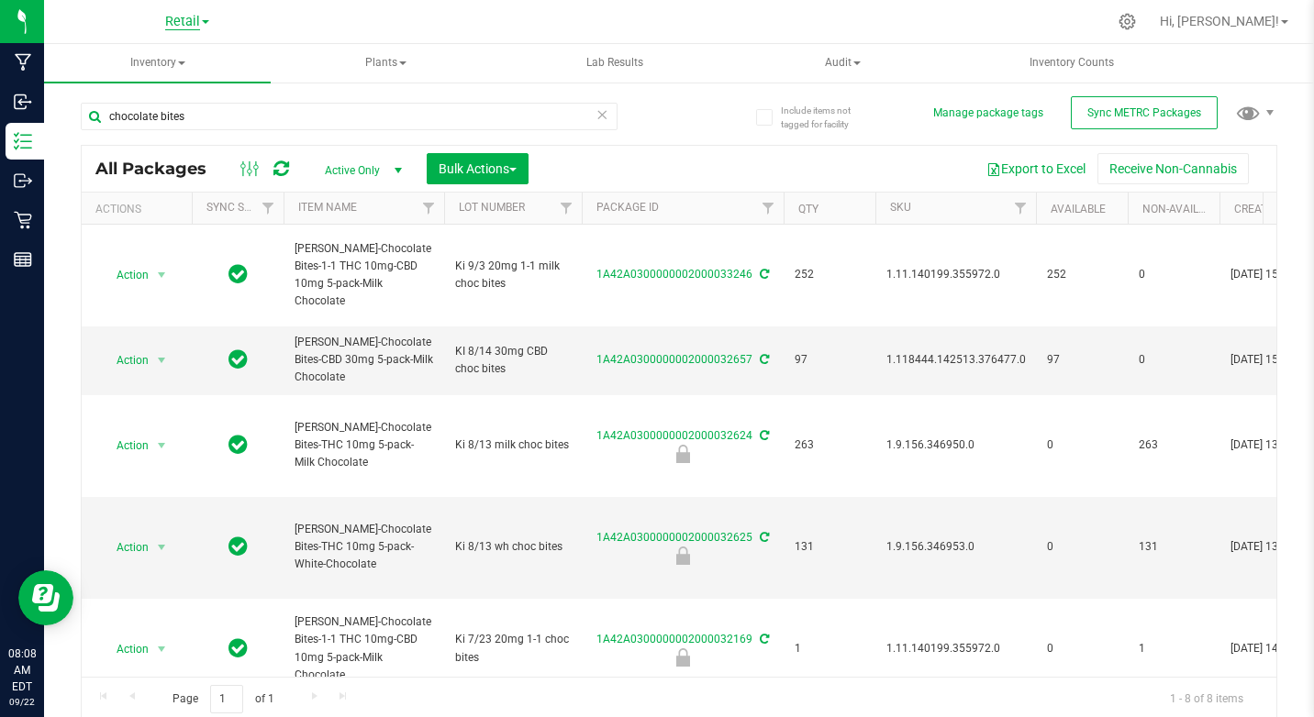
click at [181, 23] on span "Retail" at bounding box center [182, 22] width 35 height 17
click at [106, 63] on link "Cultivation" at bounding box center [187, 64] width 268 height 25
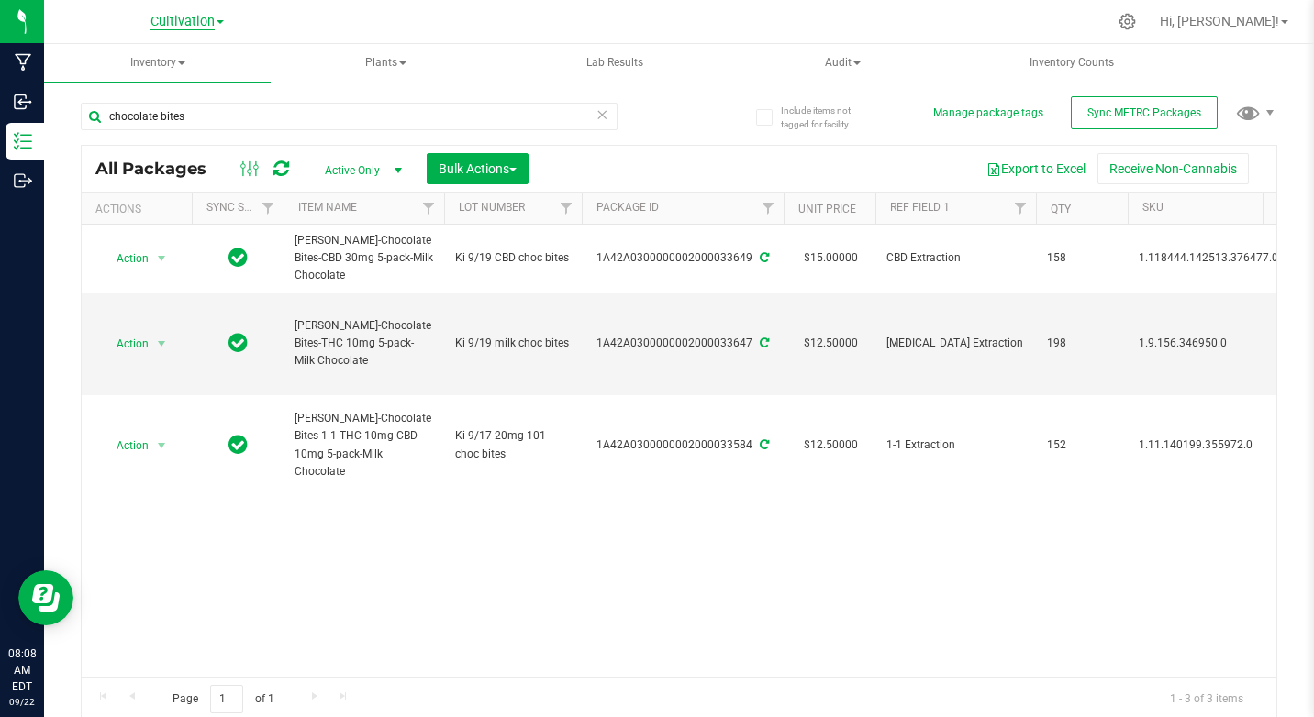
click at [155, 25] on span "Cultivation" at bounding box center [182, 22] width 64 height 17
click at [80, 111] on link "Retail" at bounding box center [187, 113] width 268 height 25
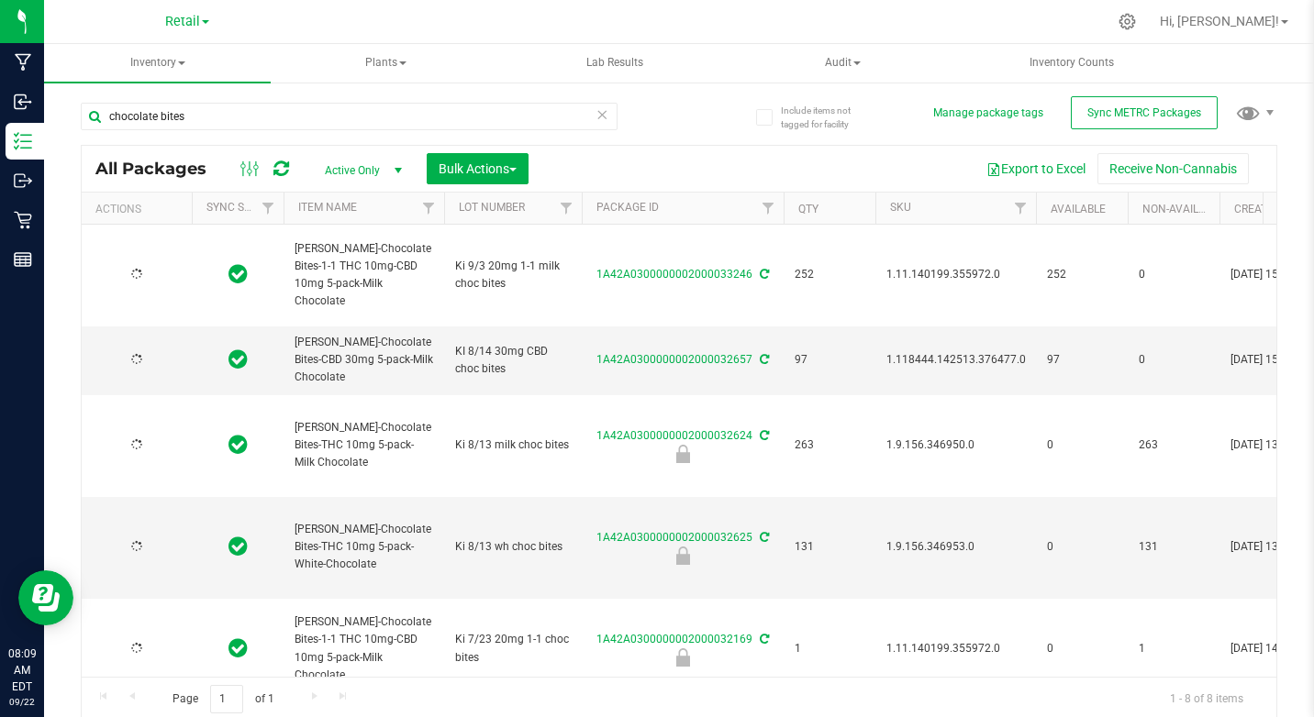
type input "[DATE]"
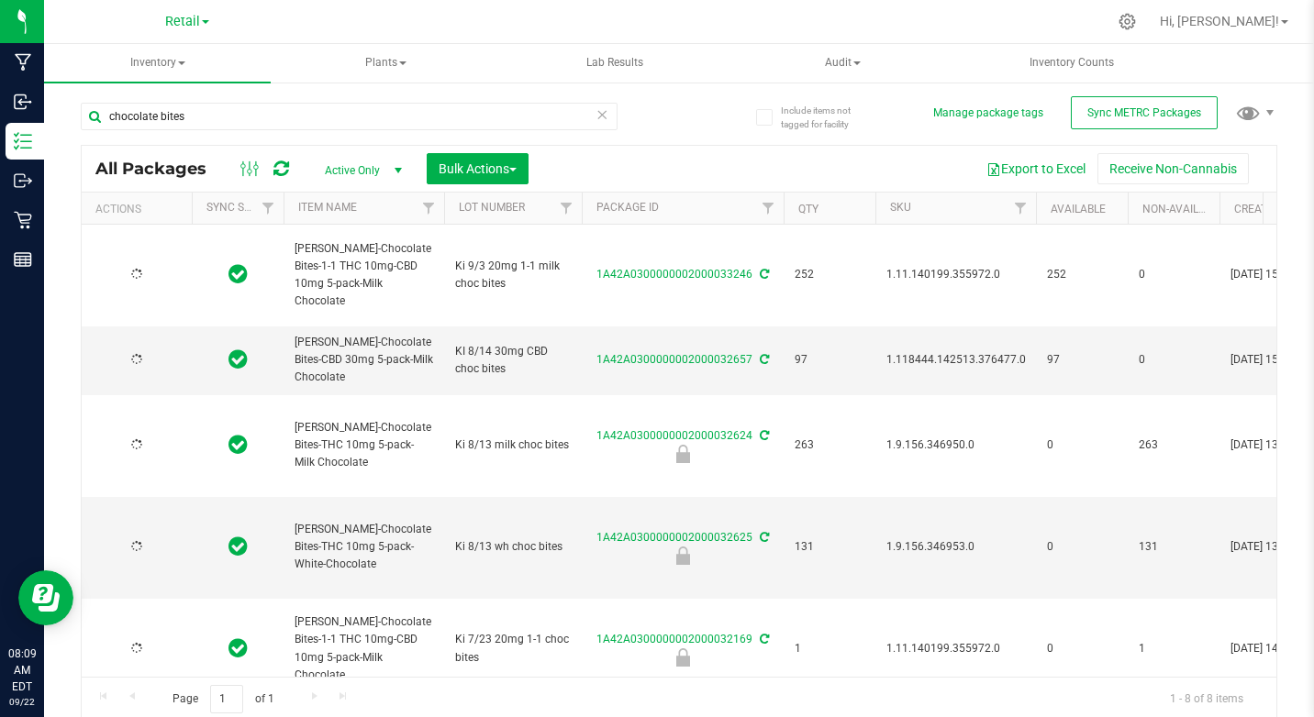
type input "[DATE]"
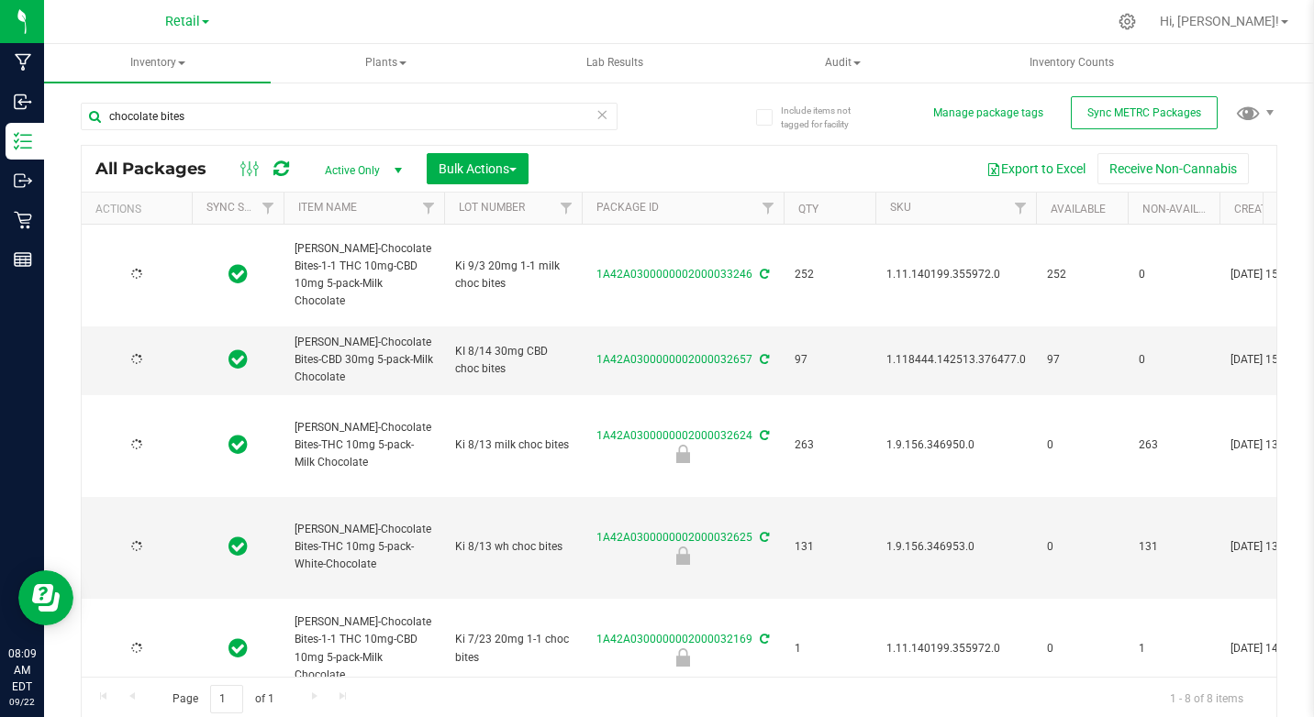
type input "[DATE]"
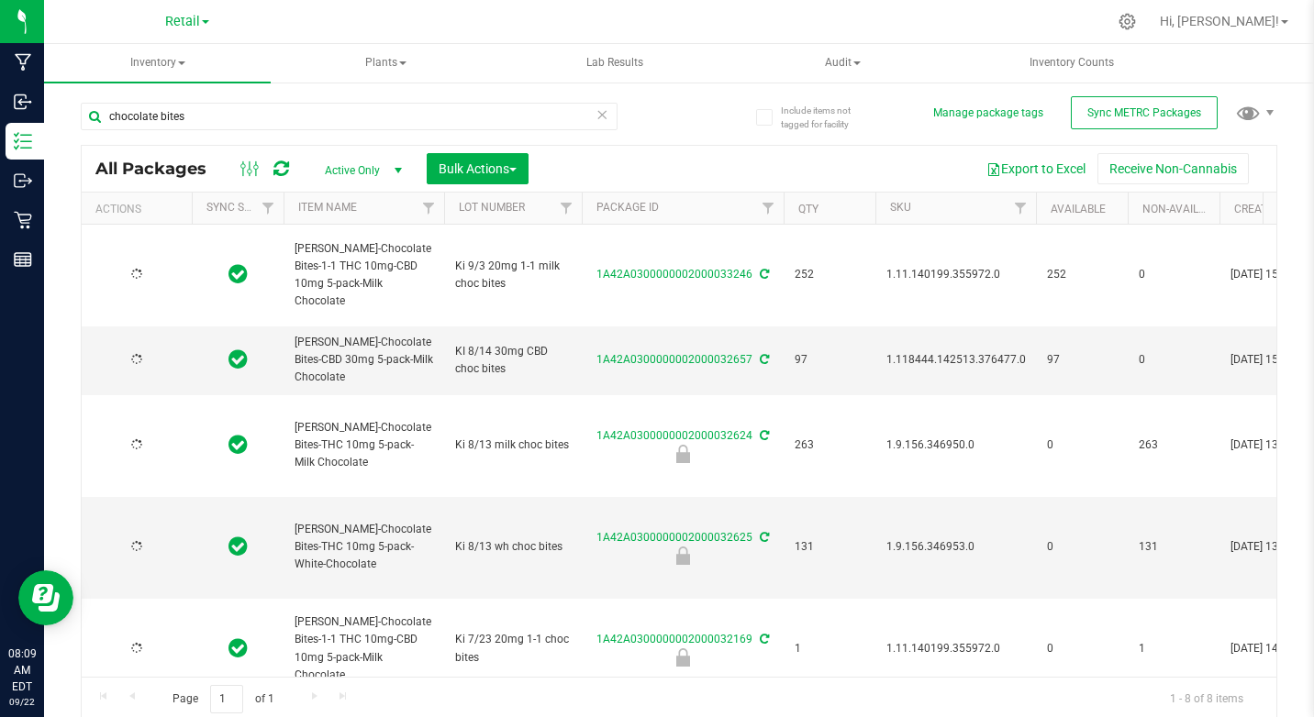
type input "[DATE]"
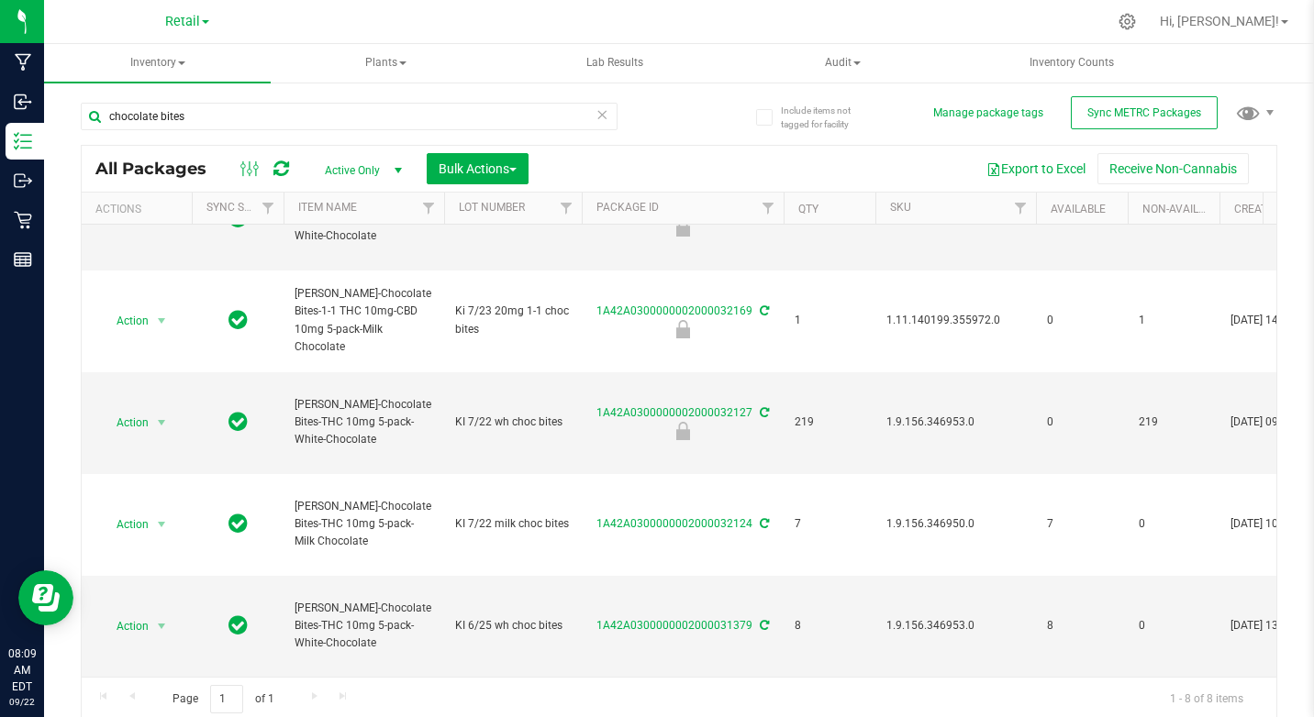
scroll to position [342, 0]
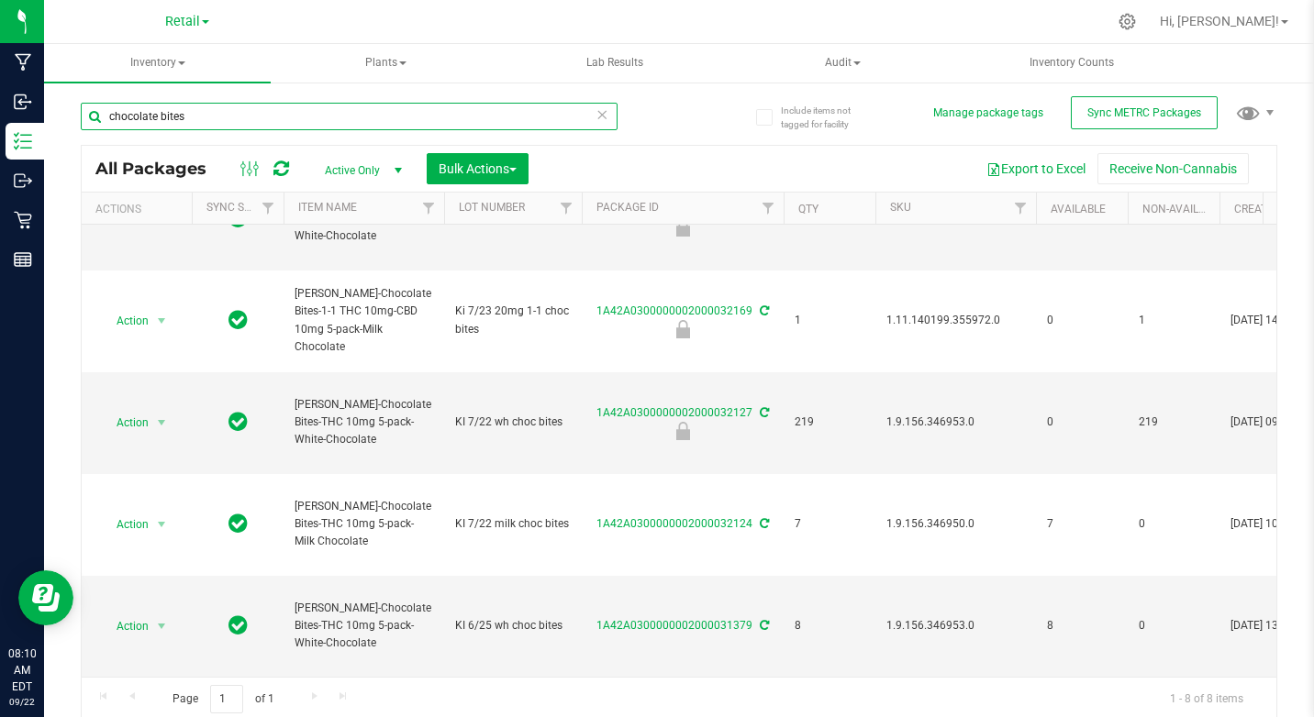
drag, startPoint x: 161, startPoint y: 120, endPoint x: 250, endPoint y: 122, distance: 88.1
click at [250, 122] on input "chocolate bites" at bounding box center [349, 117] width 537 height 28
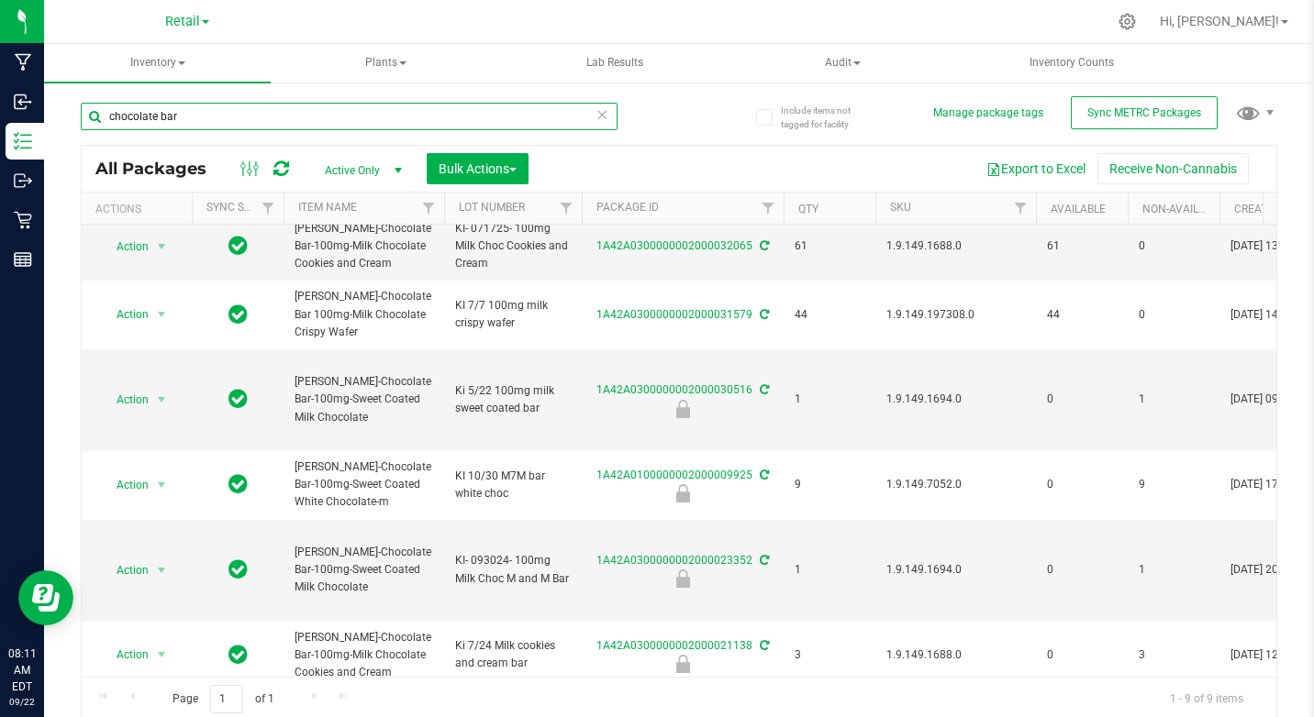
scroll to position [310, 0]
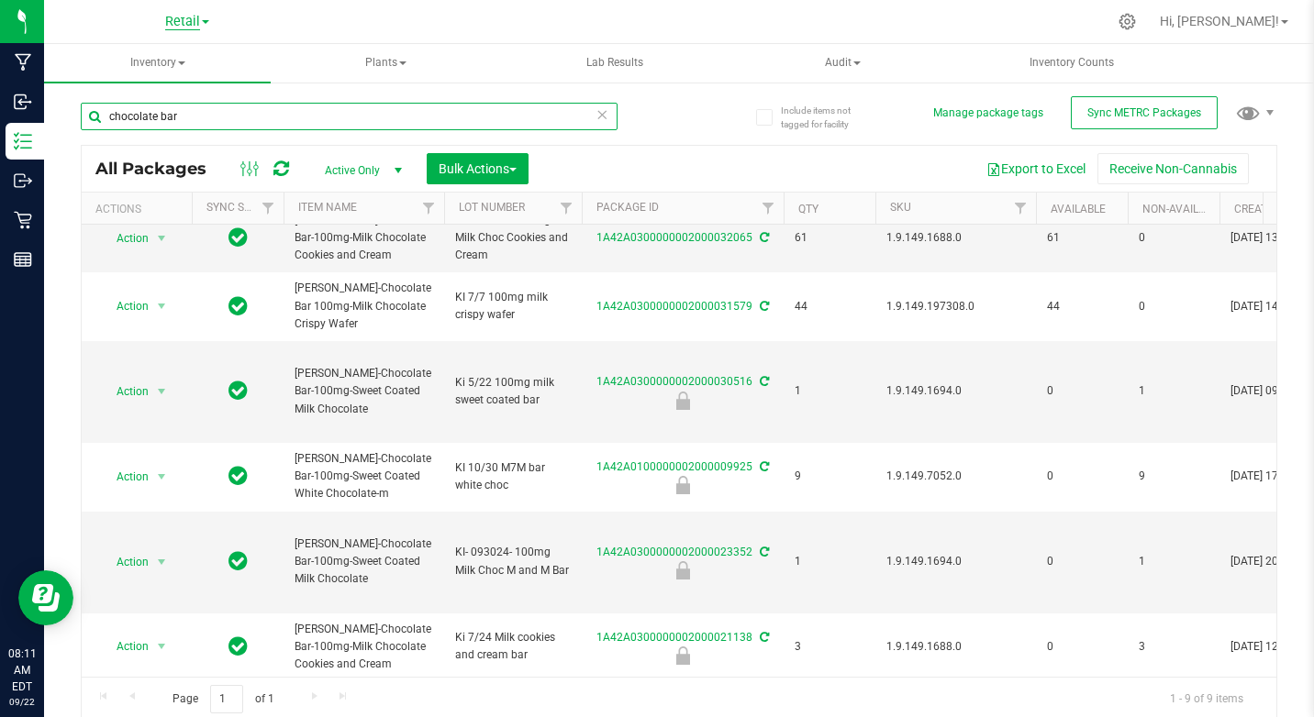
type input "chocolate bar"
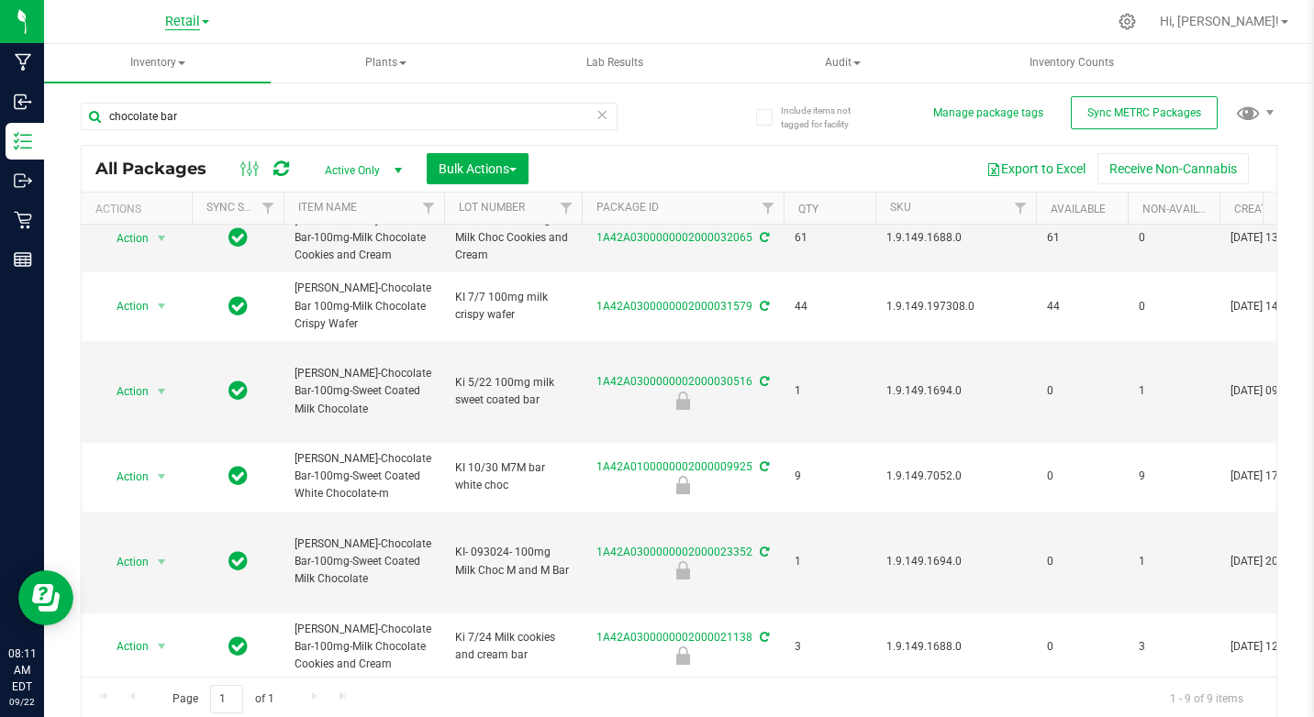
click at [183, 20] on span "Retail" at bounding box center [182, 22] width 35 height 17
click at [133, 61] on link "Cultivation" at bounding box center [187, 64] width 268 height 25
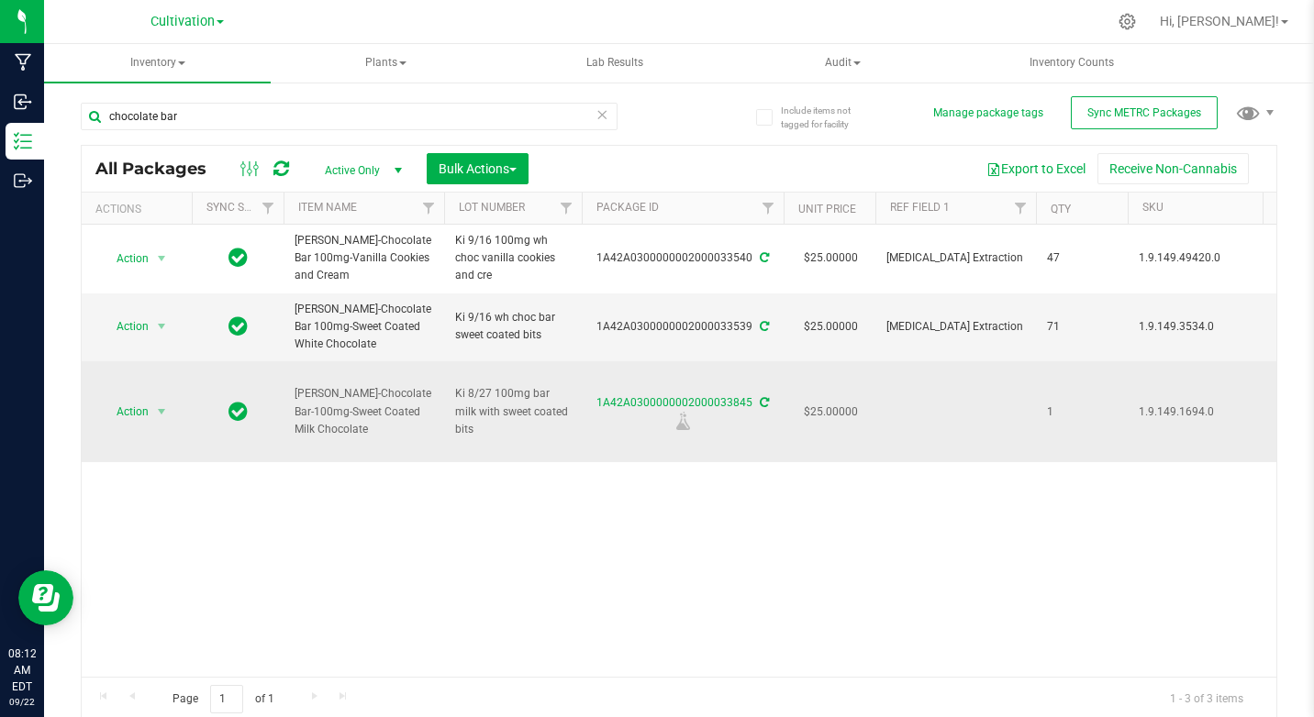
click at [760, 405] on icon at bounding box center [764, 402] width 9 height 11
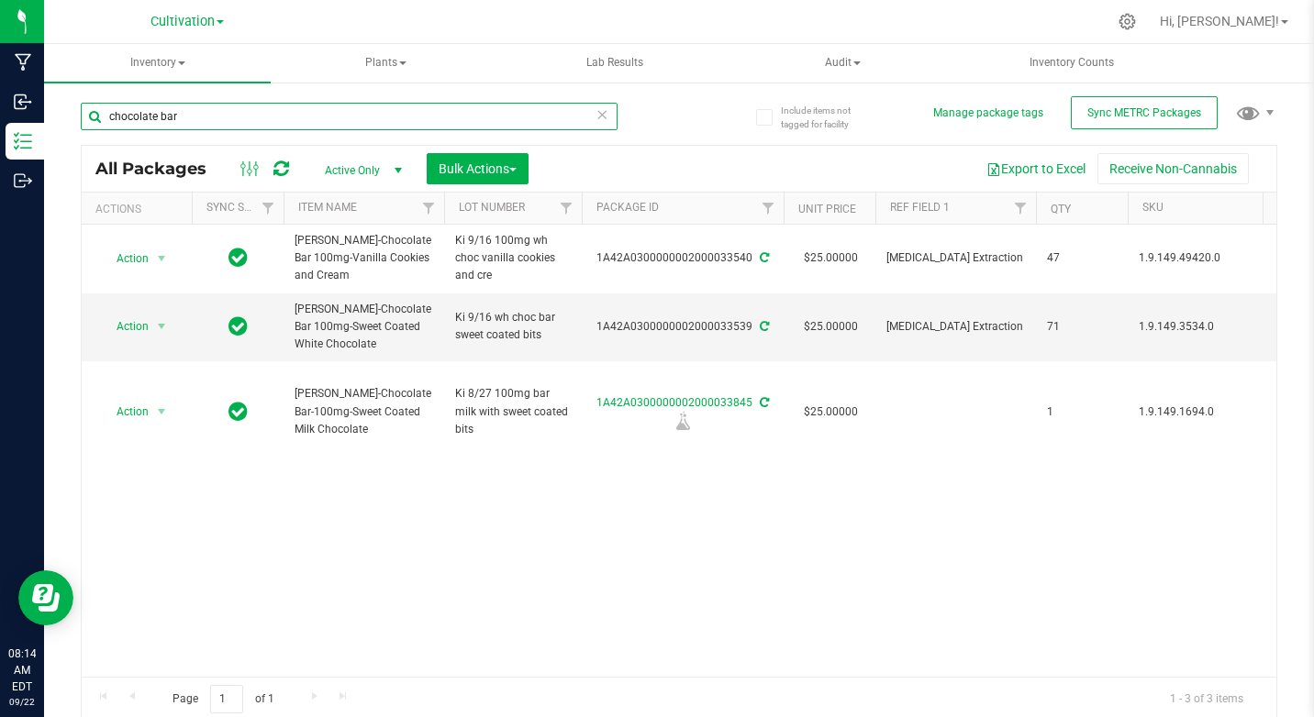
drag, startPoint x: 107, startPoint y: 115, endPoint x: 346, endPoint y: 146, distance: 240.6
click at [346, 146] on div "chocolate bar All Packages Active Only Active Only Lab Samples Locked All Exter…" at bounding box center [679, 403] width 1196 height 637
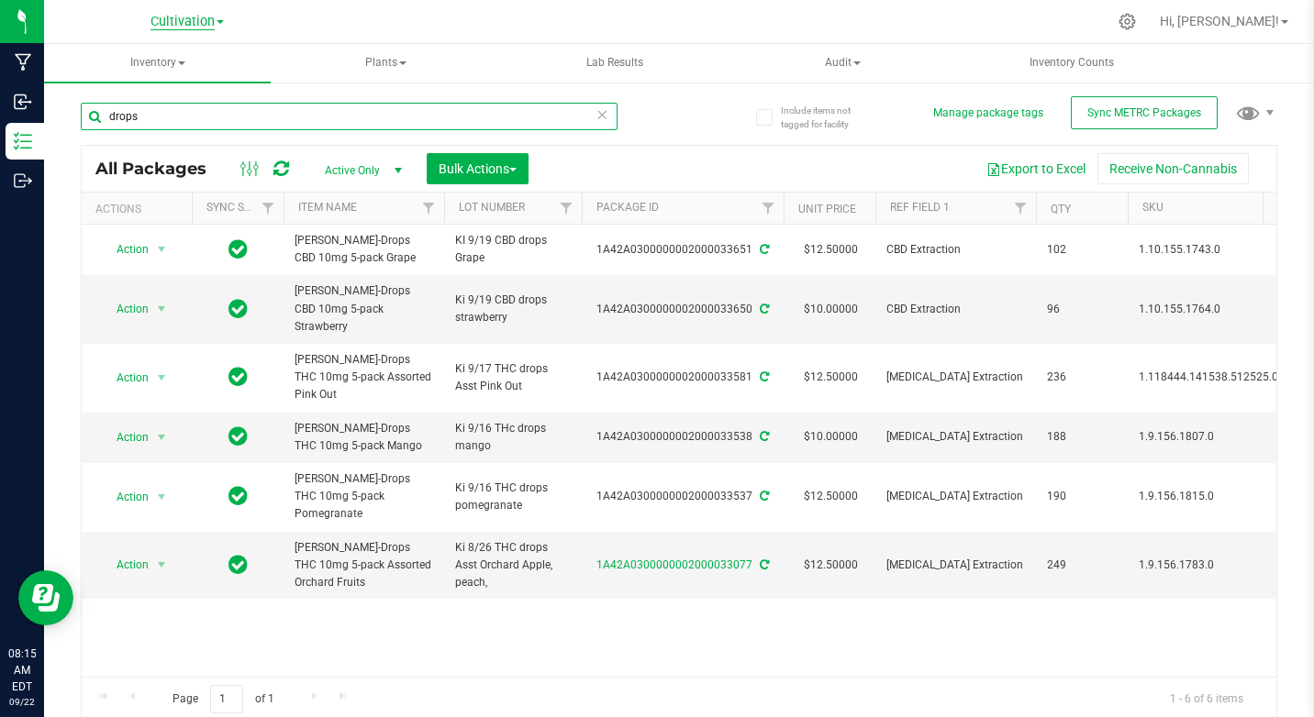
type input "drops"
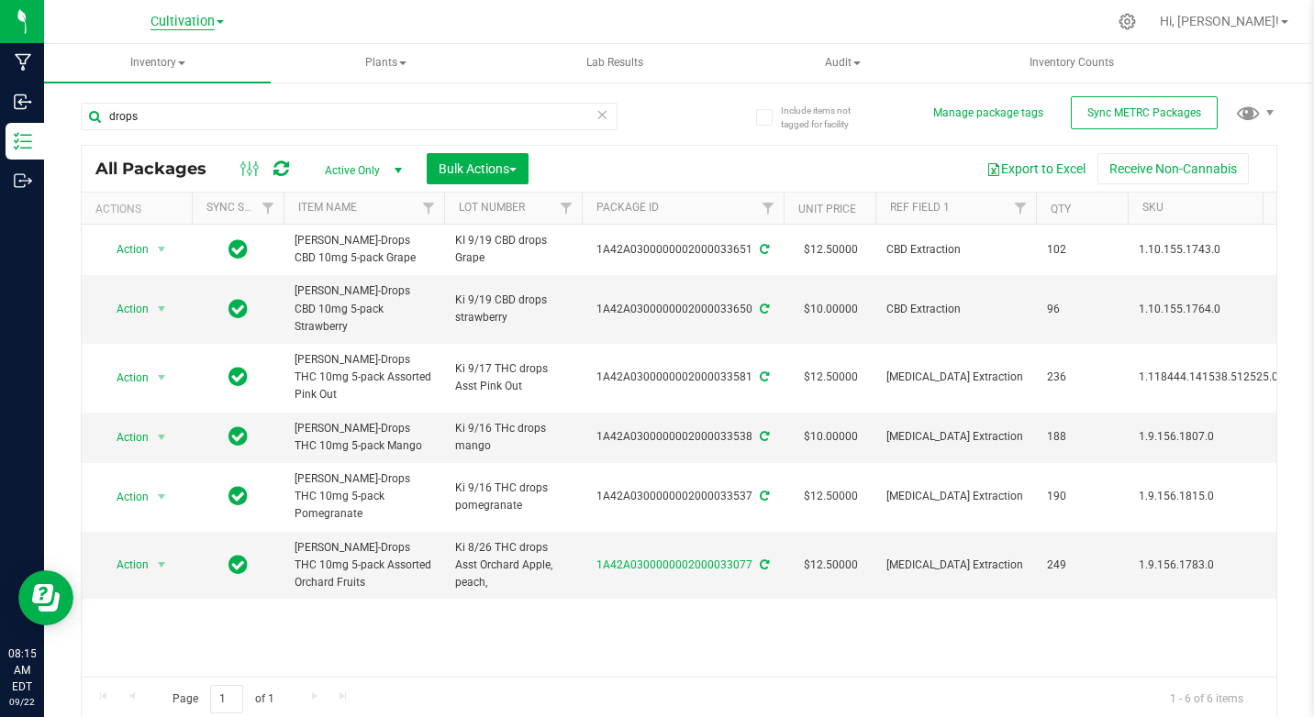
click at [199, 28] on span "Cultivation" at bounding box center [182, 22] width 64 height 17
click at [112, 108] on link "Retail" at bounding box center [187, 113] width 268 height 25
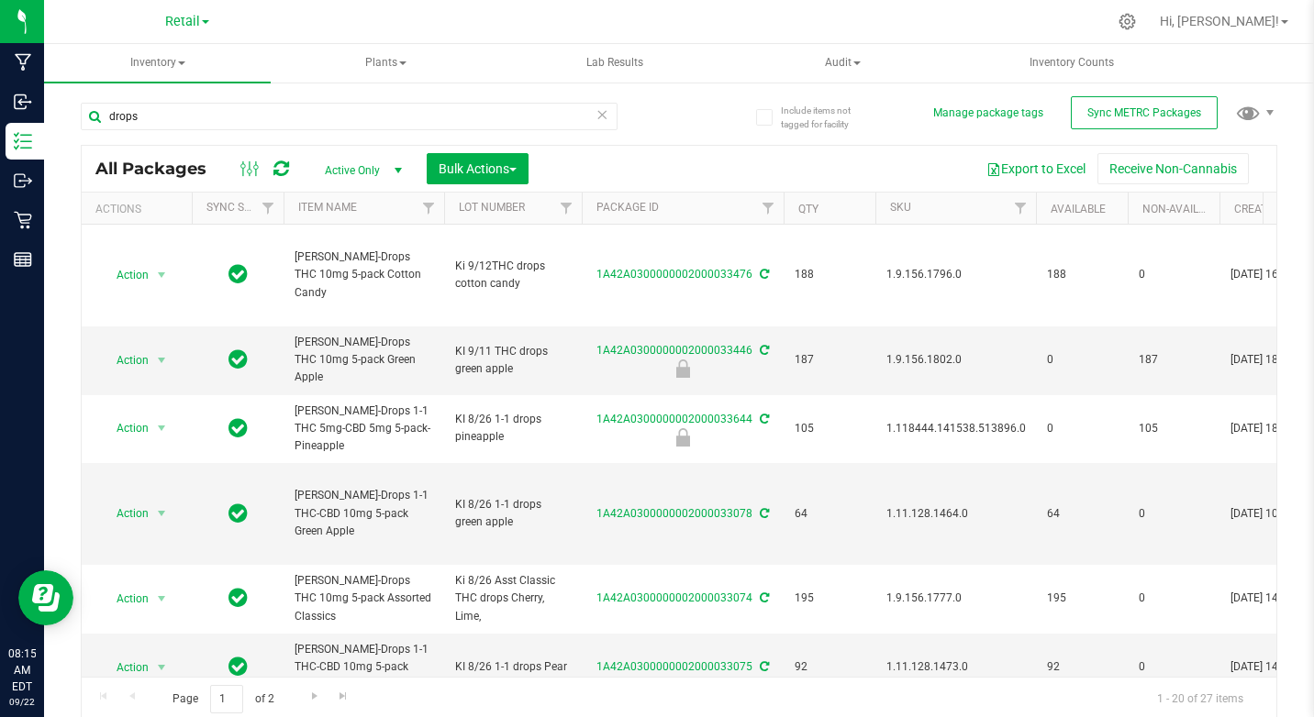
type input "[DATE]"
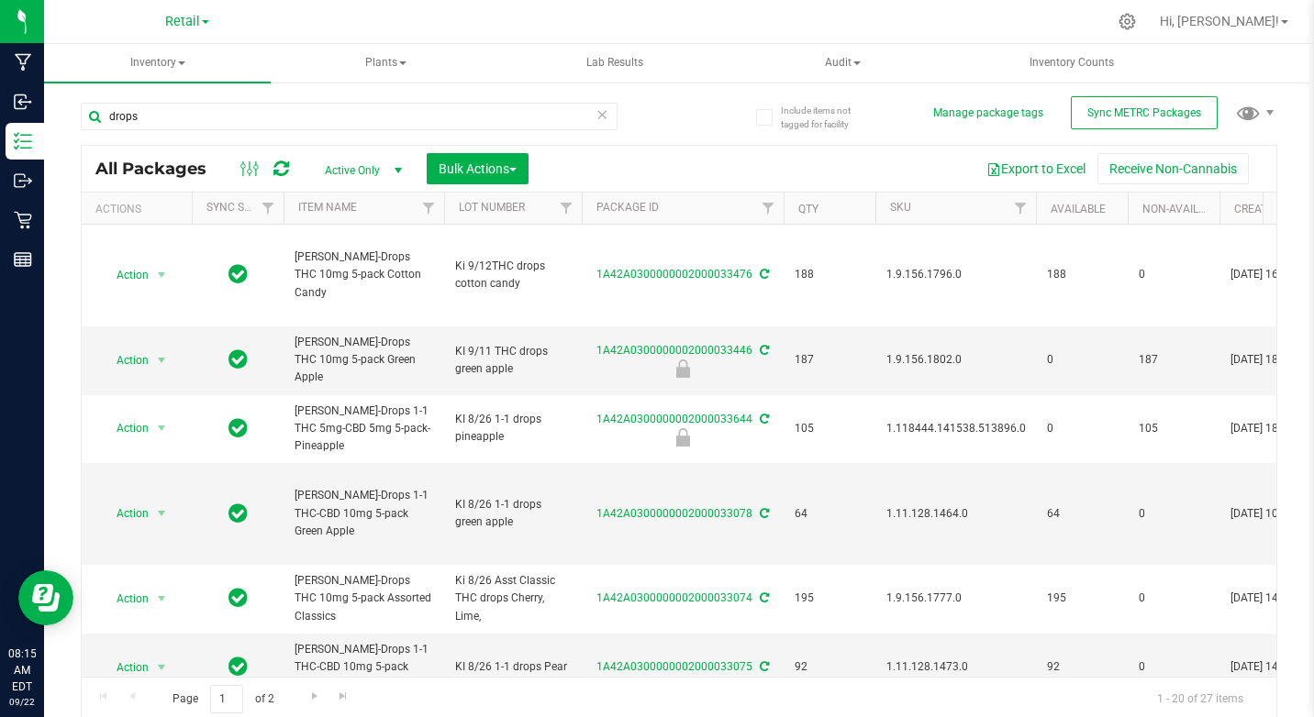
type input "[DATE]"
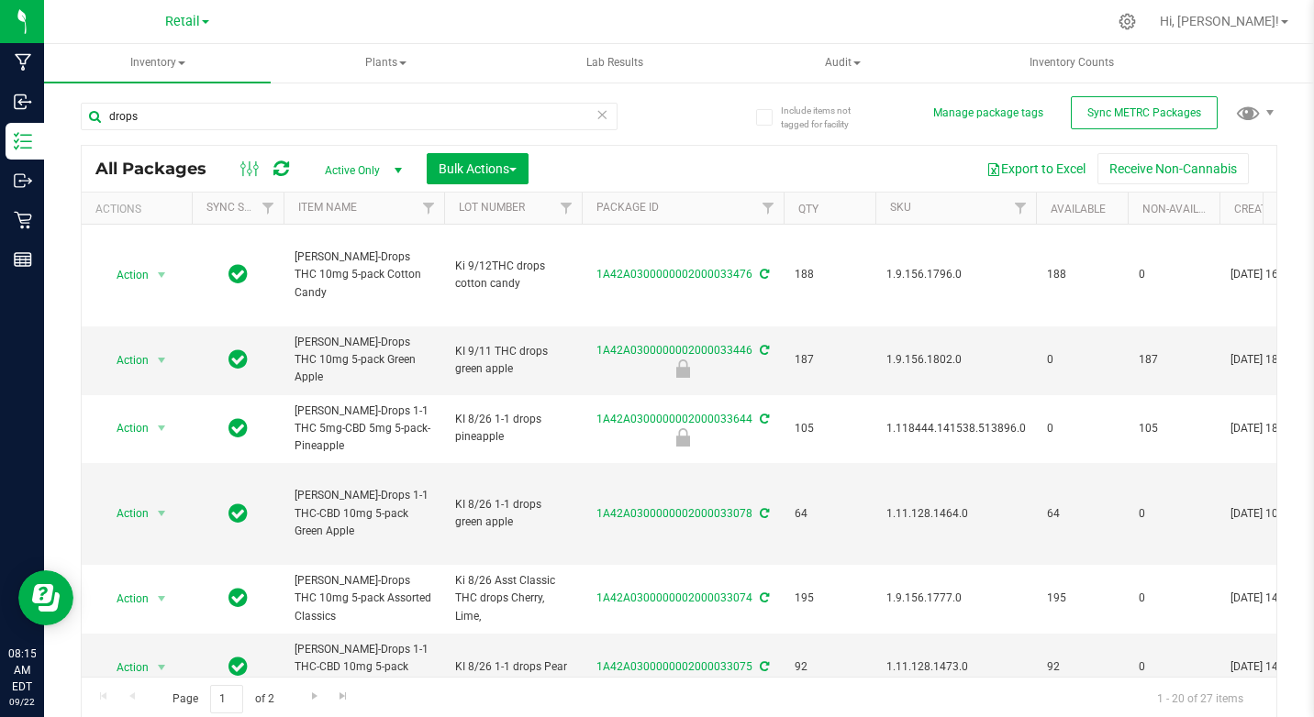
type input "[DATE]"
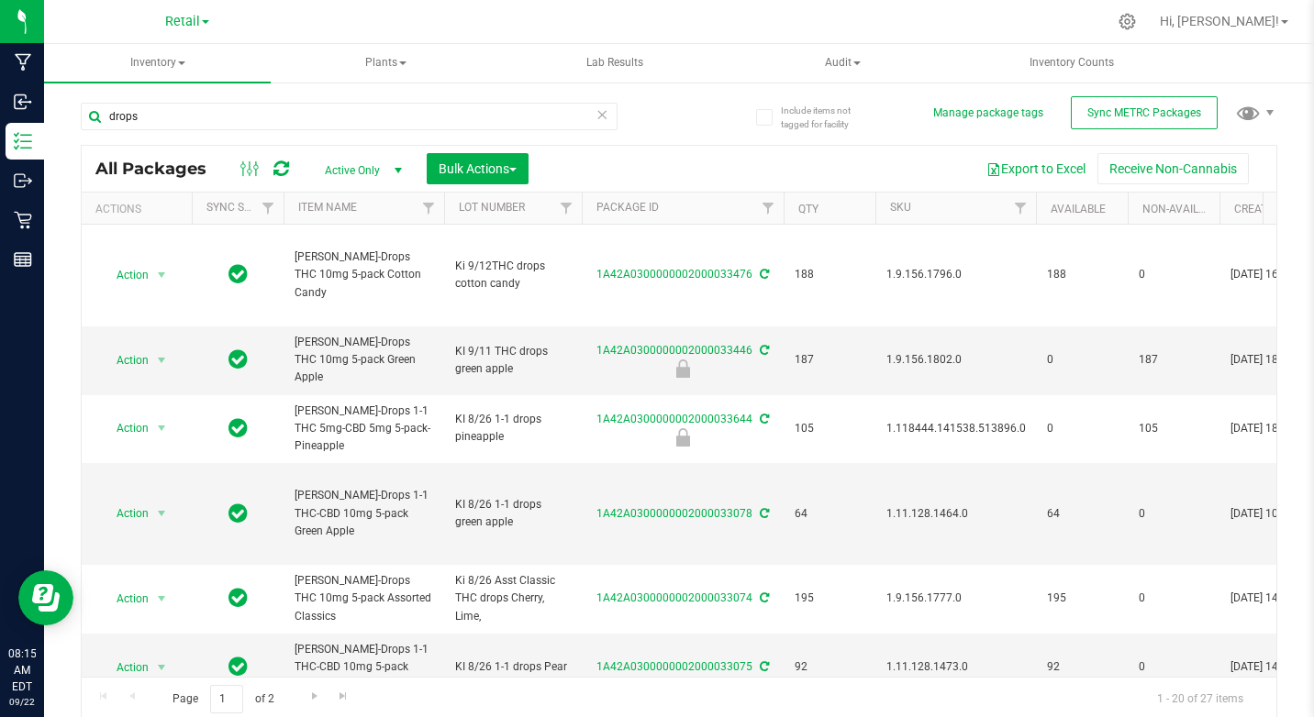
type input "[DATE]"
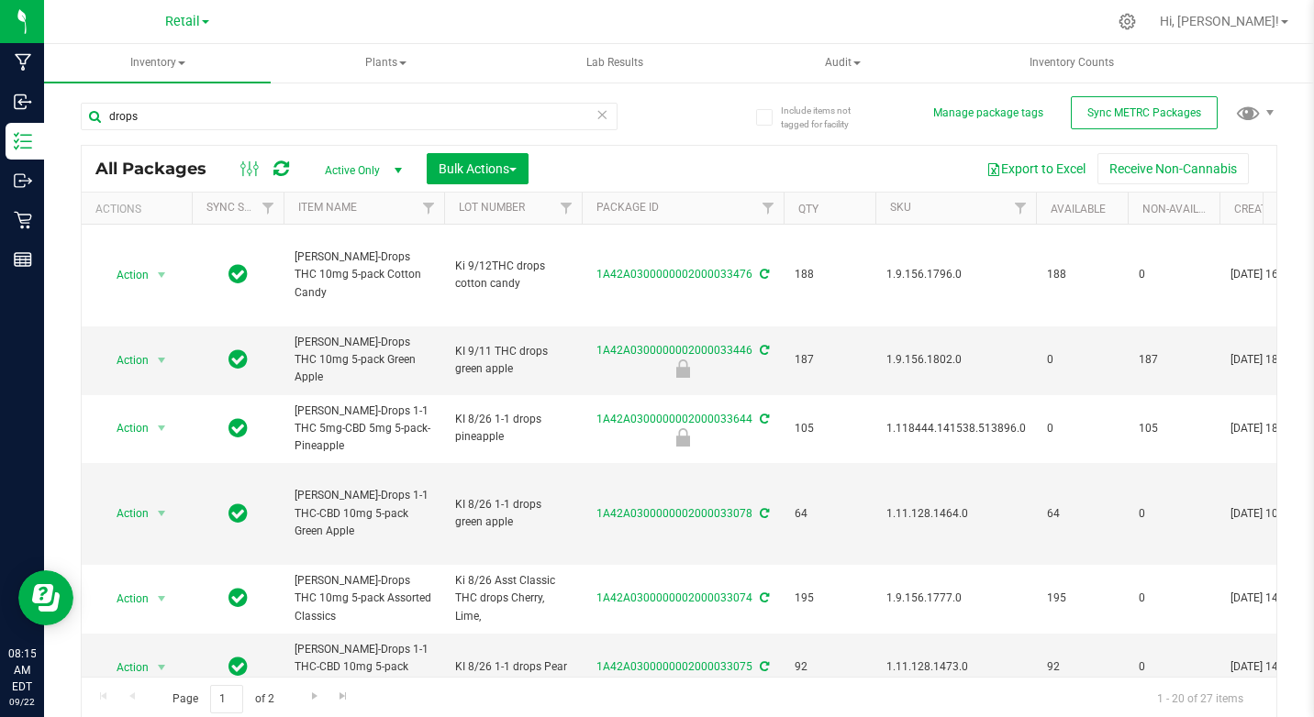
type input "[DATE]"
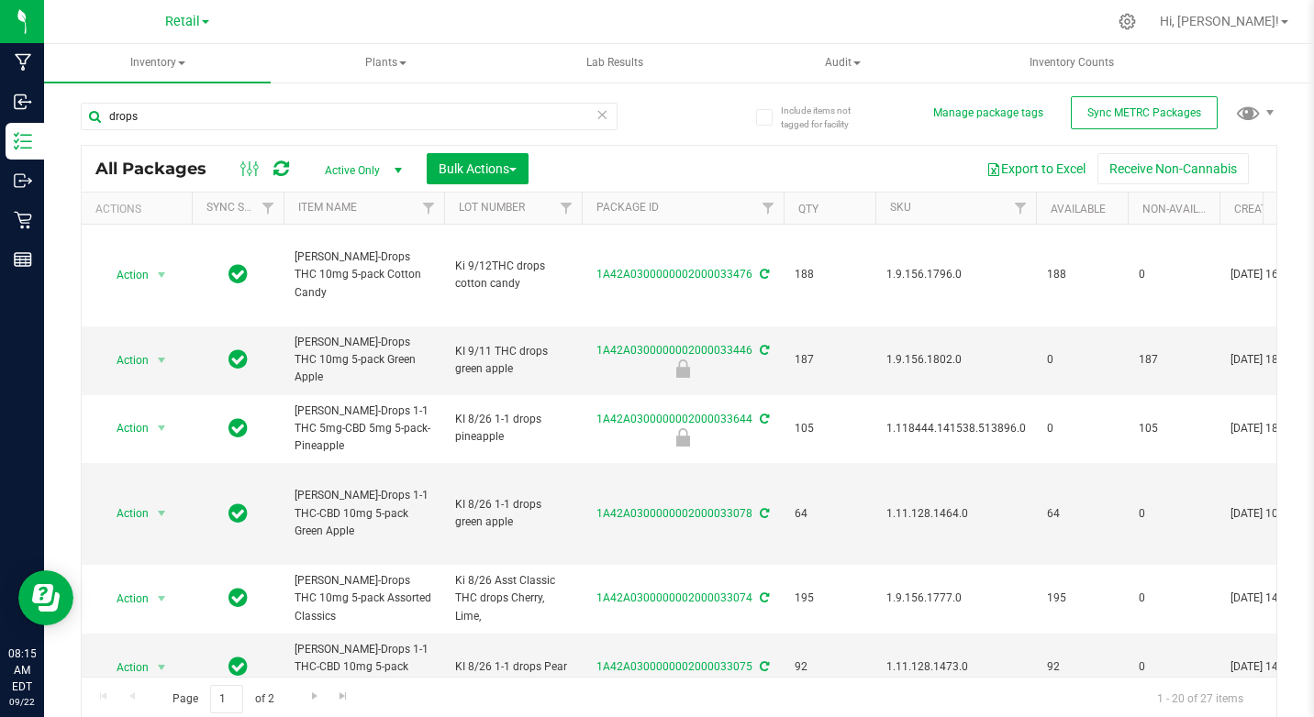
type input "[DATE]"
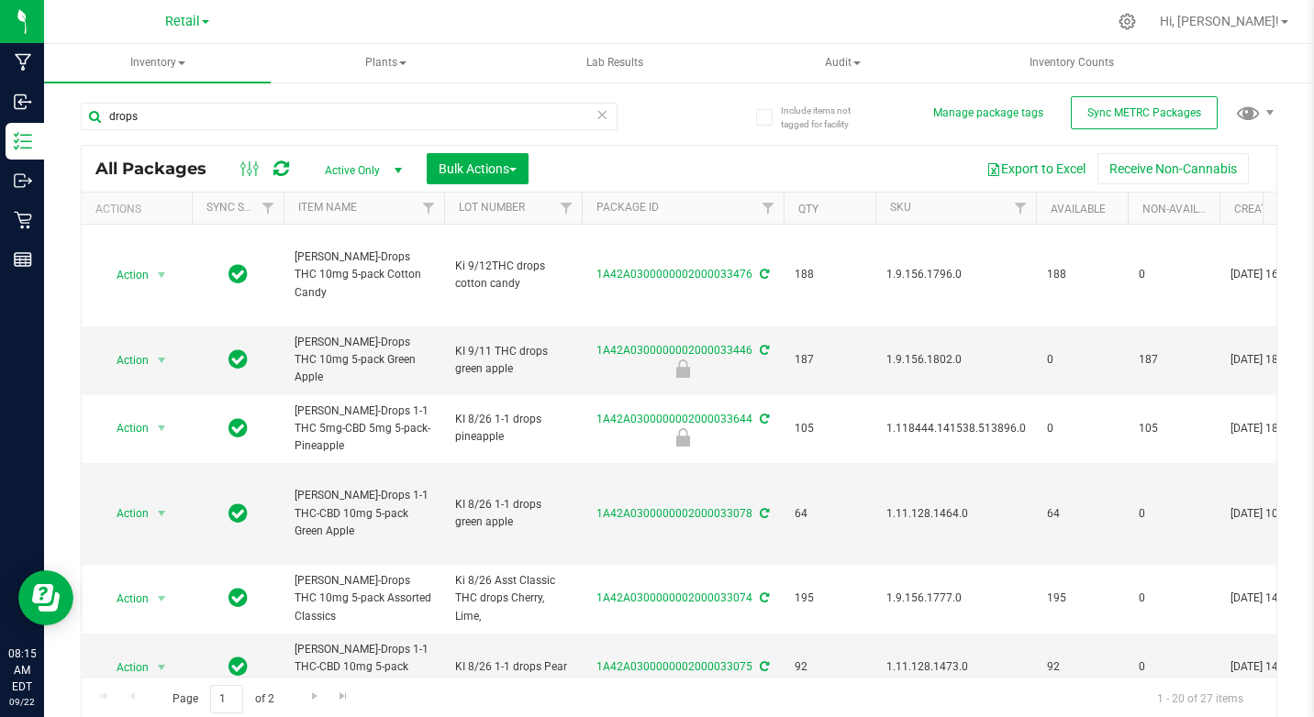
type input "[DATE]"
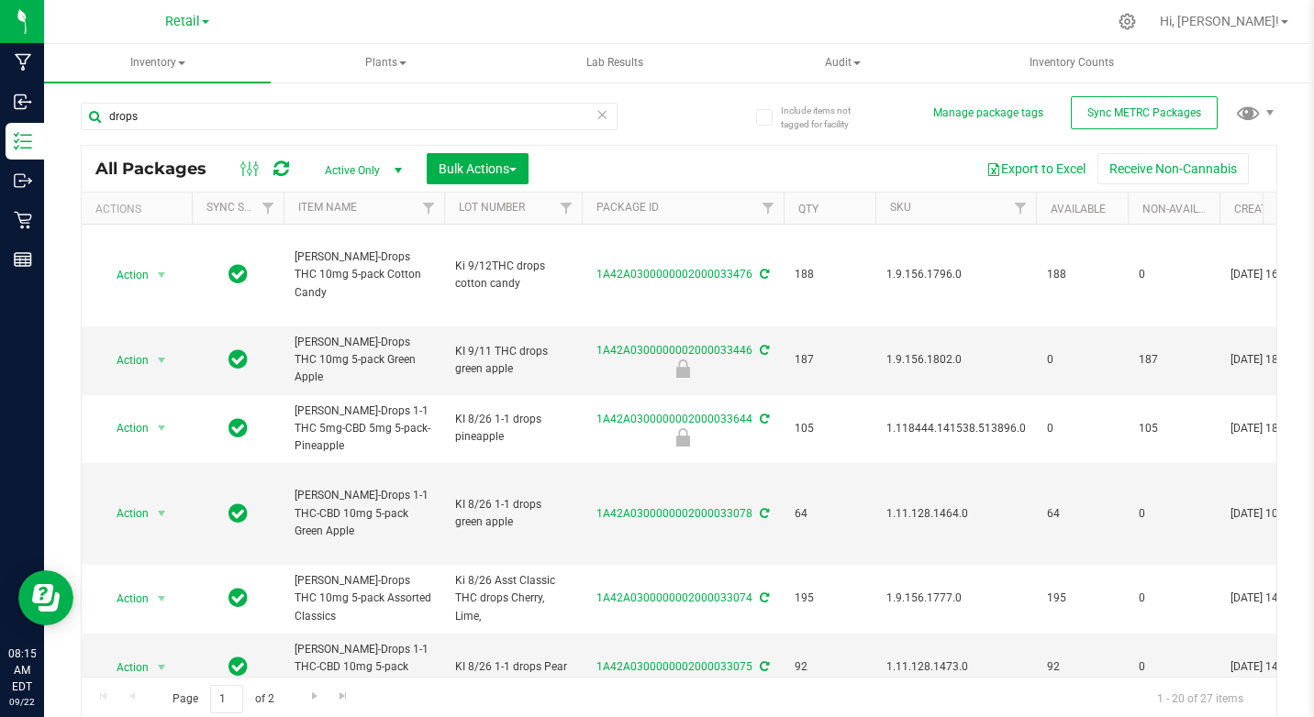
type input "[DATE]"
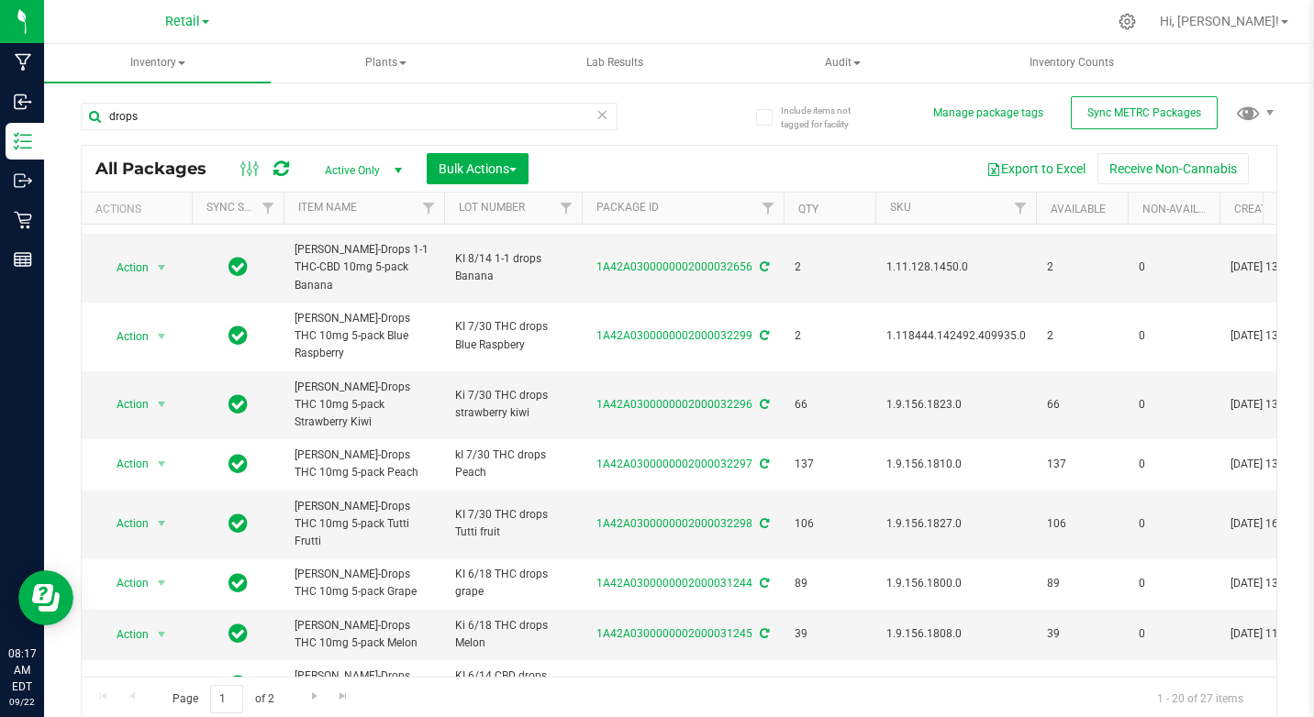
scroll to position [700, 0]
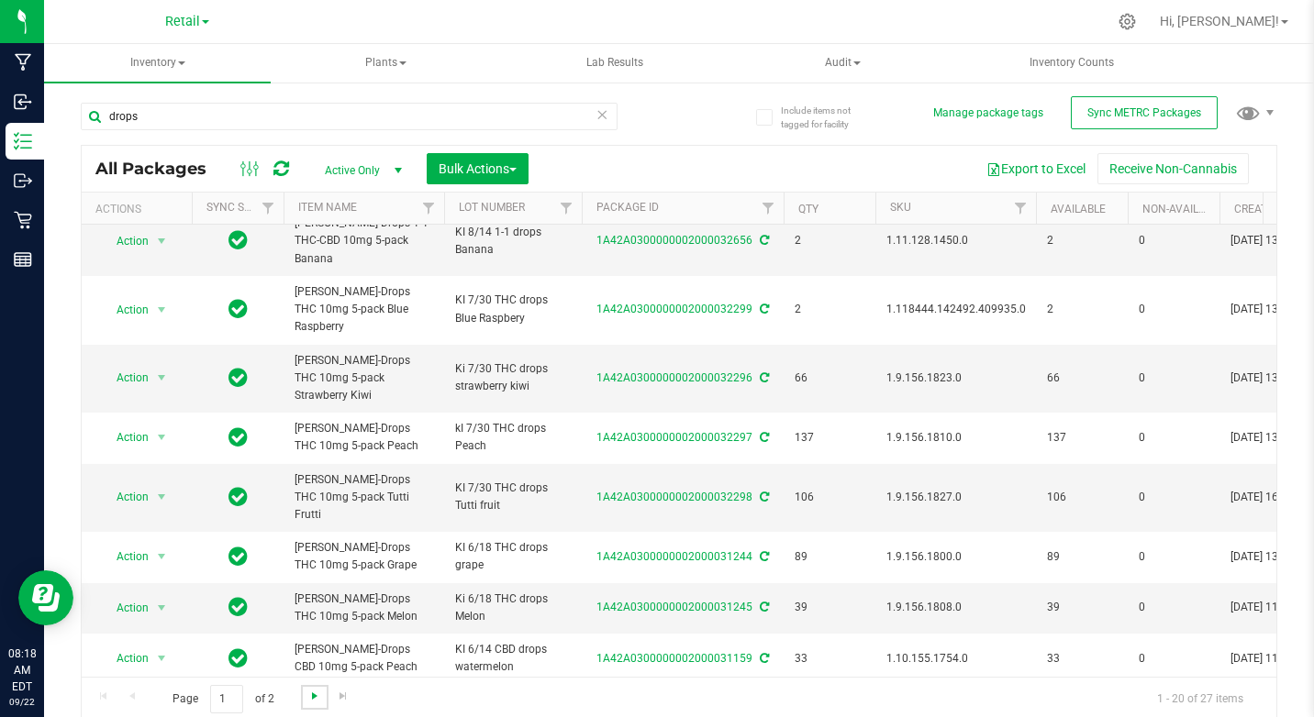
click at [319, 698] on span "Go to the next page" at bounding box center [314, 696] width 15 height 15
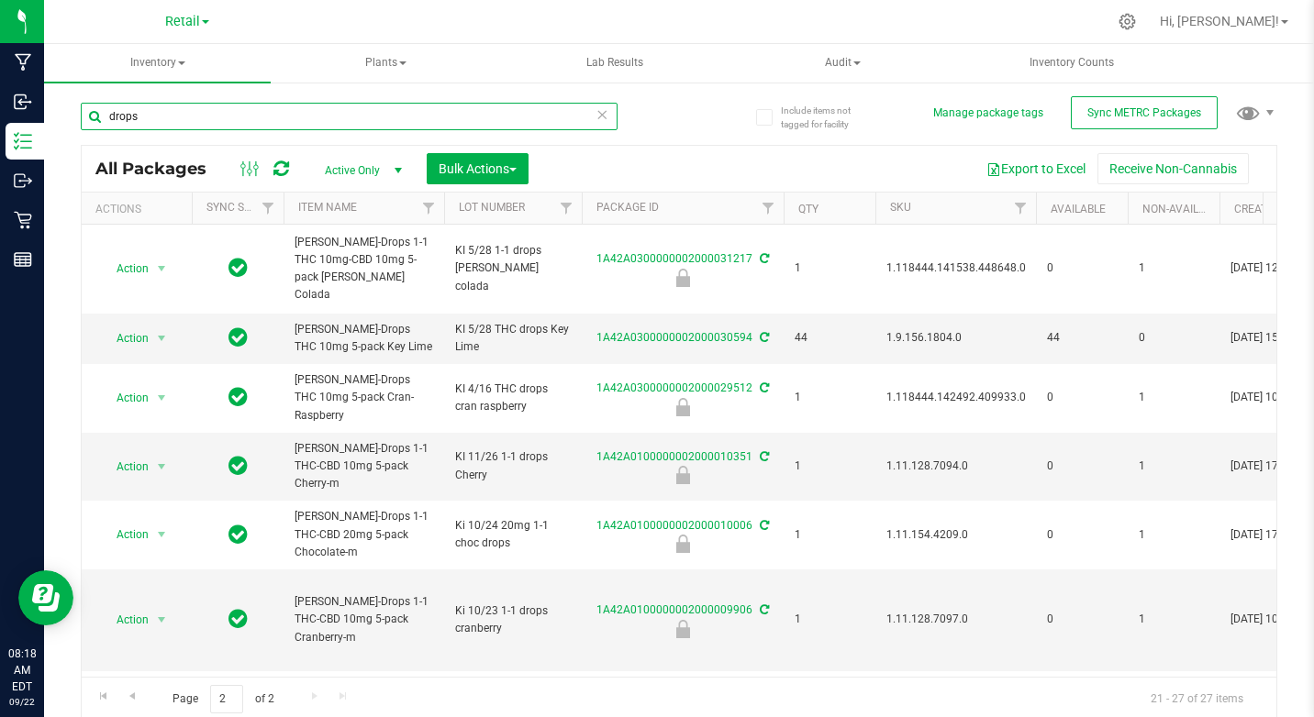
drag, startPoint x: 103, startPoint y: 111, endPoint x: 143, endPoint y: 121, distance: 41.6
click at [143, 121] on input "drops" at bounding box center [349, 117] width 537 height 28
